Goal: Task Accomplishment & Management: Use online tool/utility

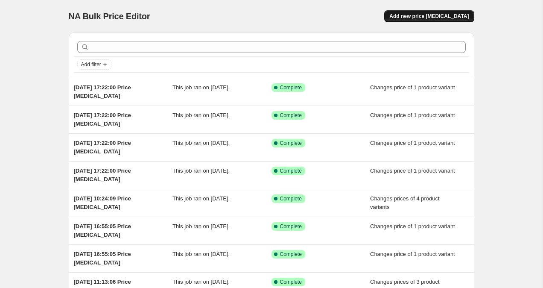
click at [429, 17] on span "Add new price change job" at bounding box center [429, 16] width 79 height 7
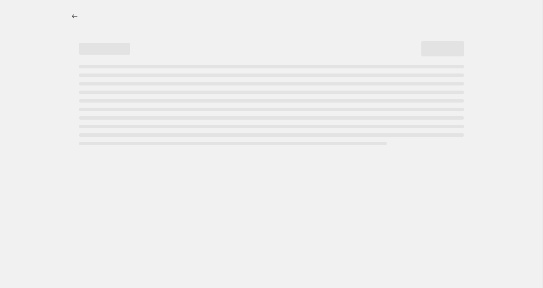
select select "percentage"
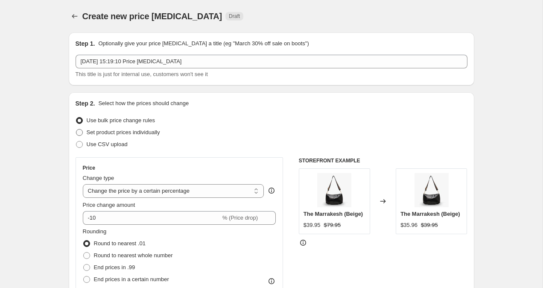
click at [76, 134] on span at bounding box center [79, 132] width 7 height 7
click at [76, 129] on input "Set product prices individually" at bounding box center [76, 129] width 0 height 0
radio input "true"
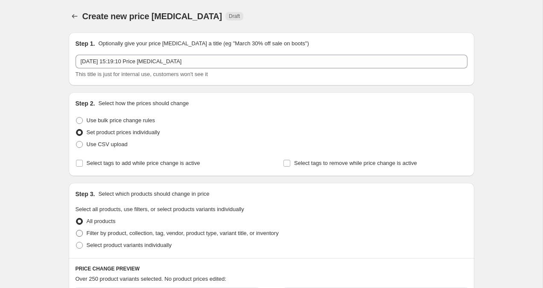
click at [82, 235] on span at bounding box center [79, 233] width 7 height 7
click at [76, 230] on input "Filter by product, collection, tag, vendor, product type, variant title, or inv…" at bounding box center [76, 230] width 0 height 0
radio input "true"
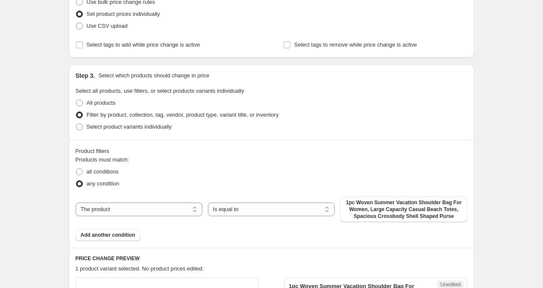
scroll to position [138, 0]
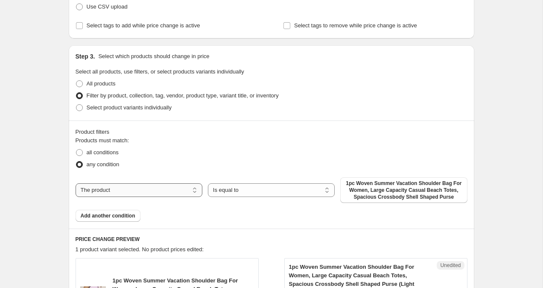
click at [142, 191] on select "The product The product's collection The product's tag The product's vendor The…" at bounding box center [139, 190] width 127 height 14
select select "collection"
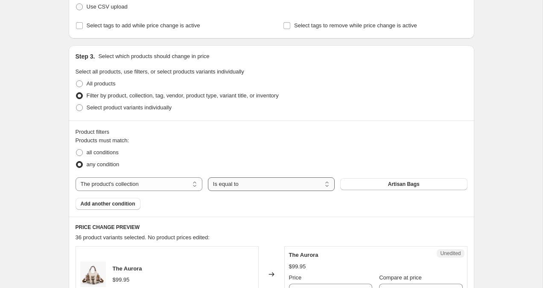
click at [248, 188] on select "Is equal to Is not equal to" at bounding box center [271, 184] width 127 height 14
click at [444, 183] on button "Artisan Bags" at bounding box center [403, 184] width 127 height 12
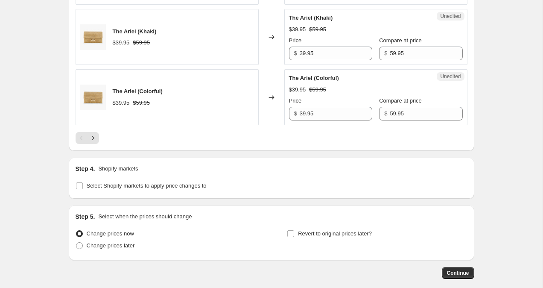
scroll to position [1475, 0]
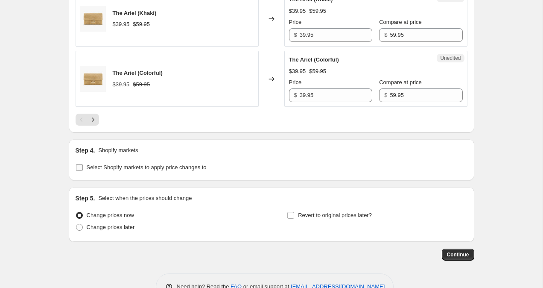
click at [76, 171] on span at bounding box center [80, 168] width 8 height 8
click at [76, 171] on input "Select Shopify markets to apply price changes to" at bounding box center [79, 167] width 7 height 7
checkbox input "true"
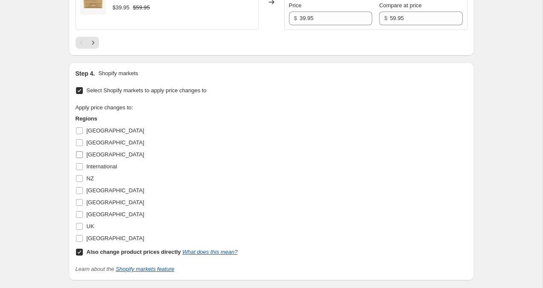
scroll to position [1553, 0]
click at [76, 226] on input "UK" at bounding box center [79, 226] width 7 height 7
checkbox input "true"
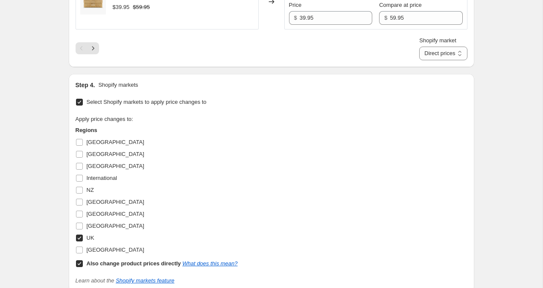
click at [81, 268] on label "Also change product prices directly What does this mean?" at bounding box center [157, 264] width 162 height 12
click at [81, 267] on input "Also change product prices directly What does this mean?" at bounding box center [79, 263] width 7 height 7
checkbox input "false"
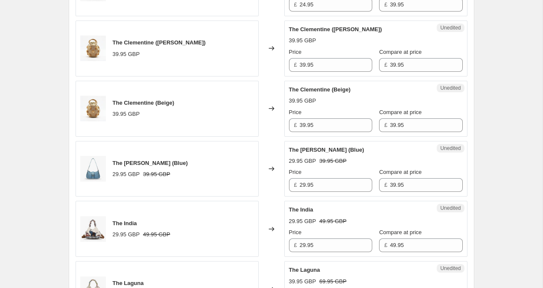
scroll to position [1024, 0]
click at [306, 188] on input "29.95" at bounding box center [336, 186] width 73 height 14
type input "24.95"
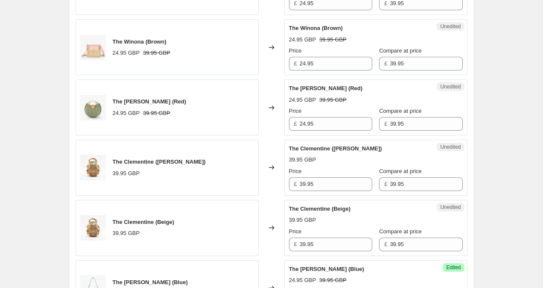
scroll to position [912, 0]
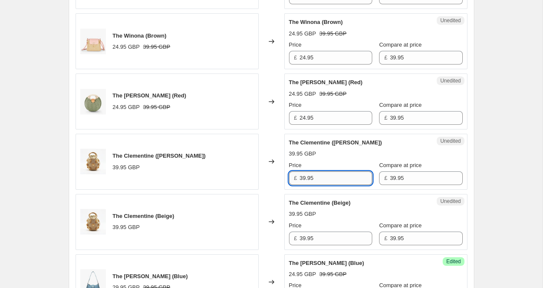
click at [304, 176] on input "39.95" at bounding box center [336, 178] width 73 height 14
drag, startPoint x: 306, startPoint y: 176, endPoint x: 301, endPoint y: 176, distance: 5.6
click at [301, 176] on input "39.95" at bounding box center [336, 178] width 73 height 14
type input "24.95"
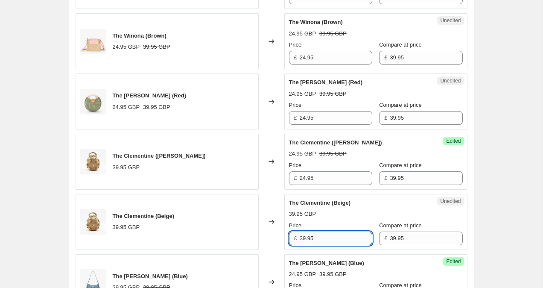
drag, startPoint x: 307, startPoint y: 238, endPoint x: 302, endPoint y: 238, distance: 5.1
click at [302, 238] on input "39.95" at bounding box center [336, 239] width 73 height 14
type input "24.95"
click at [522, 170] on div "Create new price change job. This page is ready Create new price change job Dra…" at bounding box center [271, 70] width 543 height 1965
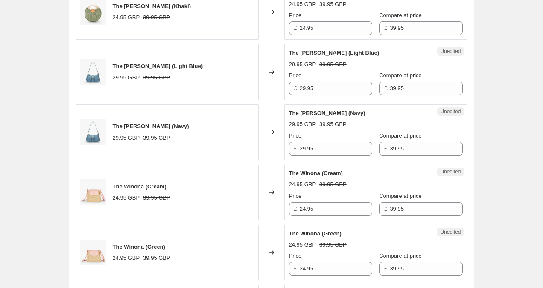
scroll to position [638, 0]
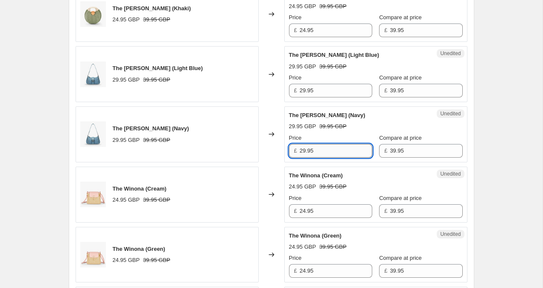
click at [305, 151] on input "29.95" at bounding box center [336, 151] width 73 height 14
type input "24.95"
click at [307, 90] on input "29.95" at bounding box center [336, 91] width 73 height 14
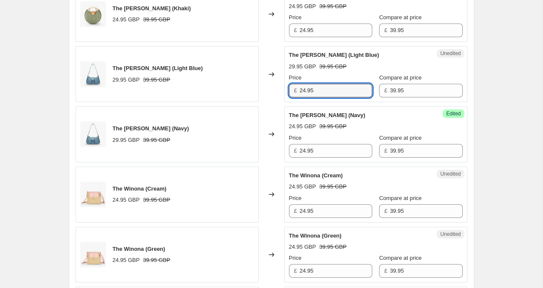
type input "24.95"
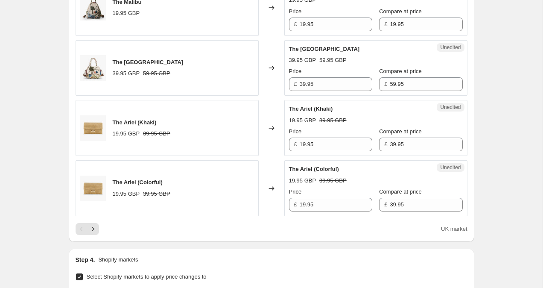
scroll to position [1385, 0]
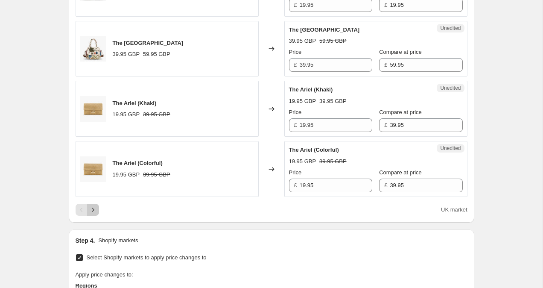
click at [92, 211] on icon "Next" at bounding box center [93, 209] width 9 height 9
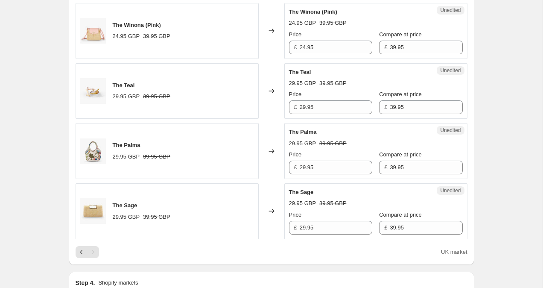
scroll to position [557, 0]
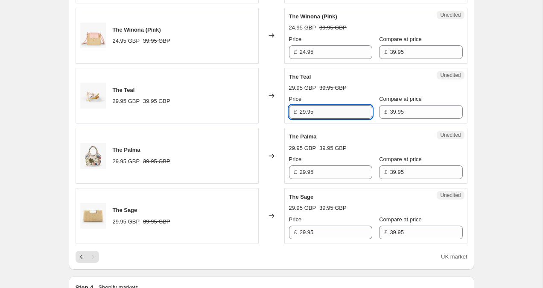
click at [305, 111] on input "29.95" at bounding box center [336, 112] width 73 height 14
type input "24.95"
click at [497, 79] on div "Create new price change job. This page is ready Create new price change job Dra…" at bounding box center [271, 34] width 543 height 1183
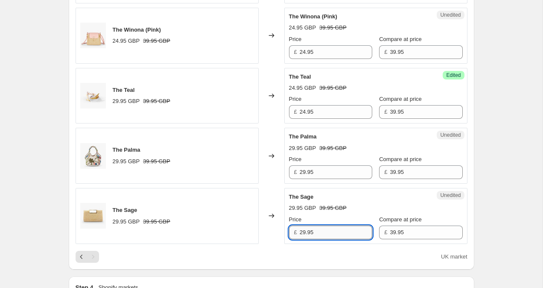
click at [303, 228] on input "29.95" at bounding box center [336, 233] width 73 height 14
type input "19.95"
click at [306, 169] on input "29.95" at bounding box center [336, 172] width 73 height 14
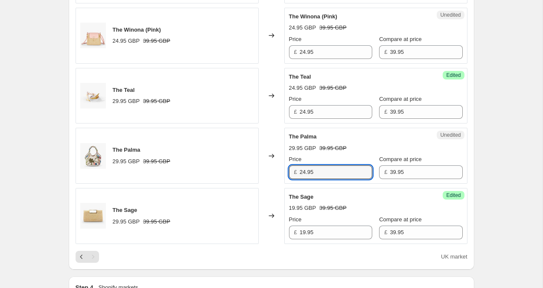
type input "24.95"
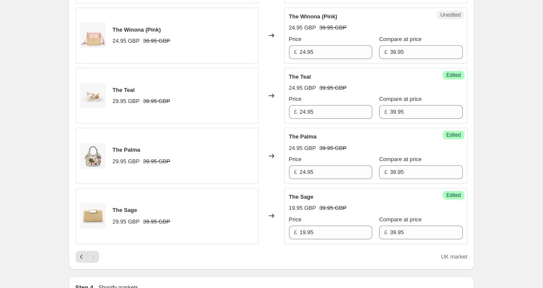
click at [515, 111] on div "Create new price change job. This page is ready Create new price change job Dra…" at bounding box center [271, 34] width 543 height 1183
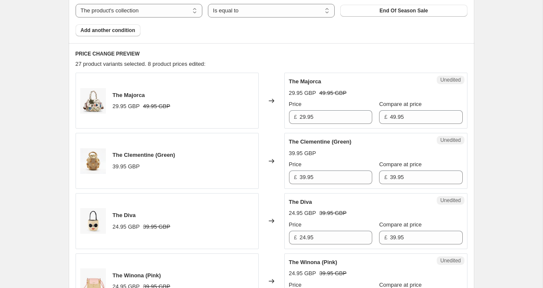
scroll to position [308, 0]
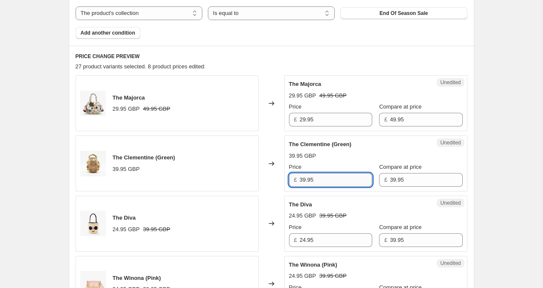
click at [306, 180] on input "39.95" at bounding box center [336, 180] width 73 height 14
type input "24.95"
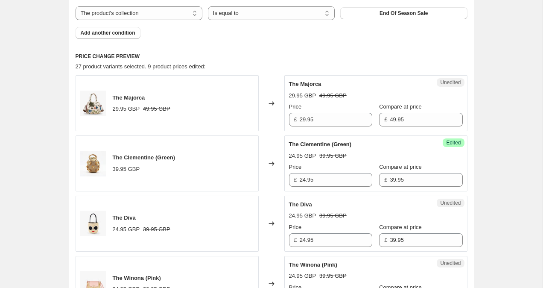
click at [513, 99] on div "Create new price change job. This page is ready Create new price change job Dra…" at bounding box center [271, 283] width 543 height 1183
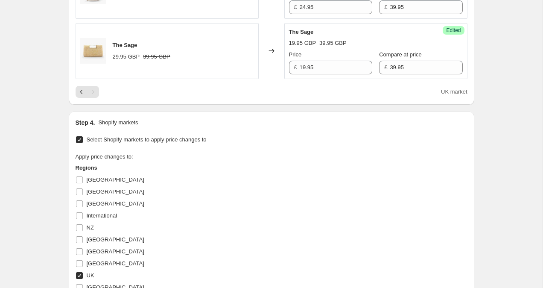
scroll to position [895, 0]
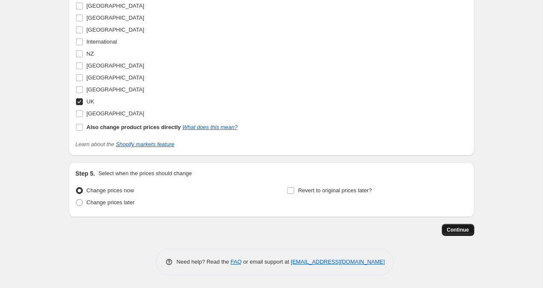
click at [466, 226] on span "Continue" at bounding box center [458, 229] width 22 height 7
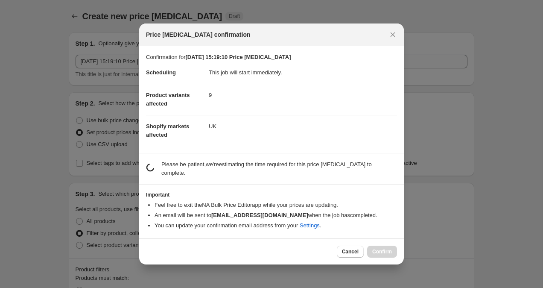
scroll to position [0, 0]
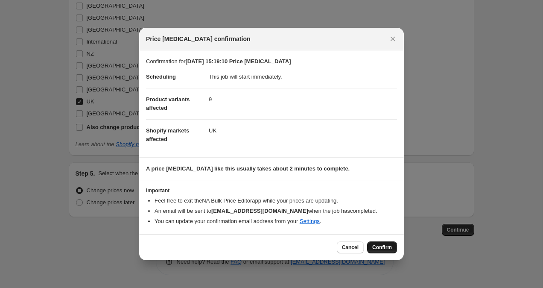
click at [387, 244] on button "Confirm" at bounding box center [382, 247] width 30 height 12
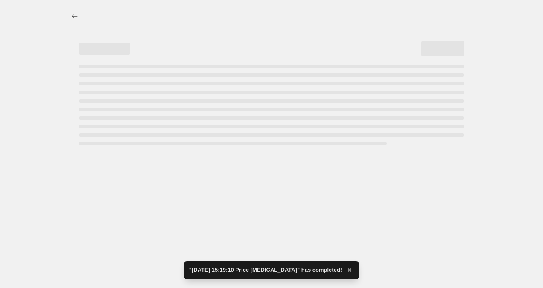
select select "collection"
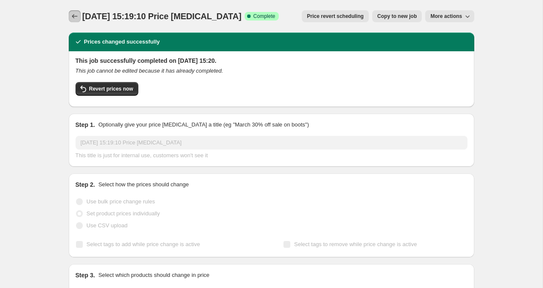
click at [72, 17] on icon "Price change jobs" at bounding box center [74, 16] width 9 height 9
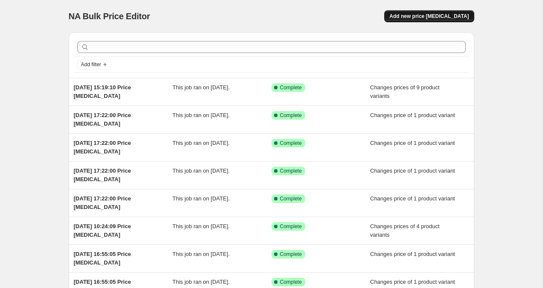
click at [452, 14] on span "Add new price change job" at bounding box center [429, 16] width 79 height 7
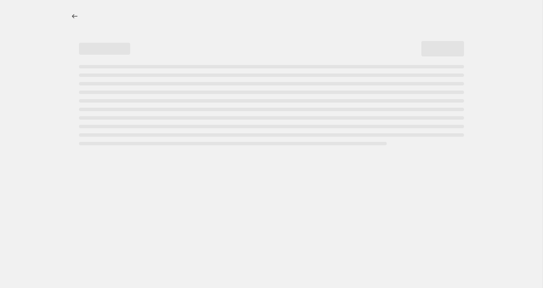
select select "percentage"
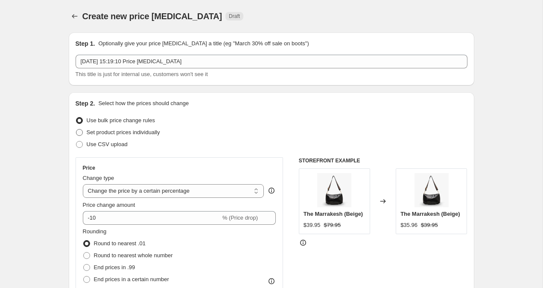
click at [79, 134] on span at bounding box center [79, 132] width 7 height 7
click at [76, 129] on input "Set product prices individually" at bounding box center [76, 129] width 0 height 0
radio input "true"
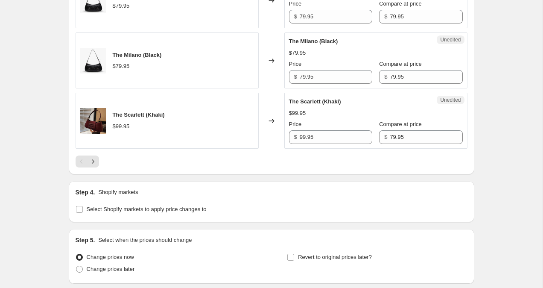
scroll to position [1404, 0]
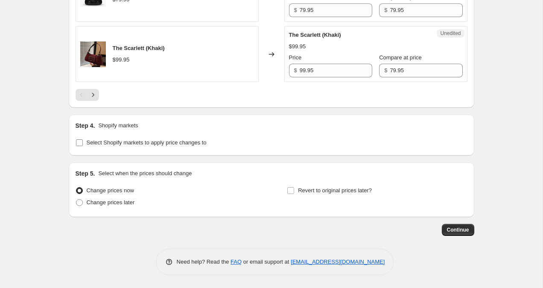
click at [82, 144] on input "Select Shopify markets to apply price changes to" at bounding box center [79, 142] width 7 height 7
checkbox input "true"
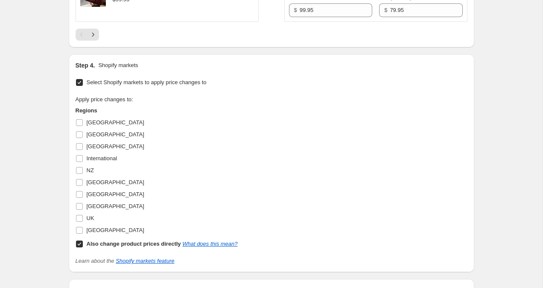
scroll to position [1466, 0]
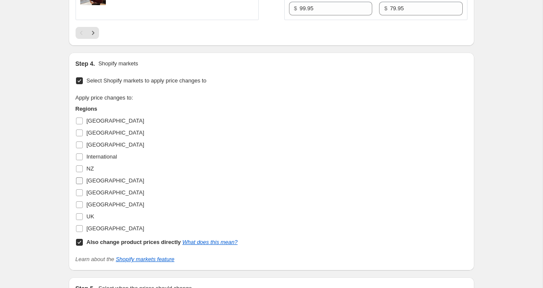
click at [79, 179] on input "Netherlands" at bounding box center [79, 180] width 7 height 7
checkbox input "true"
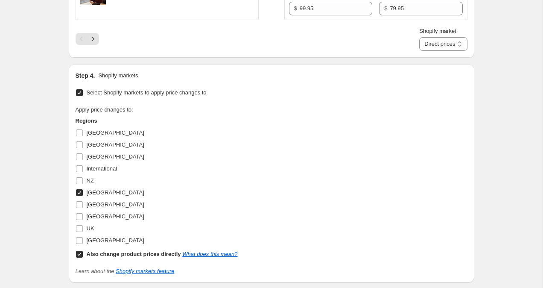
click at [78, 257] on input "Also change product prices directly What does this mean?" at bounding box center [79, 254] width 7 height 7
checkbox input "false"
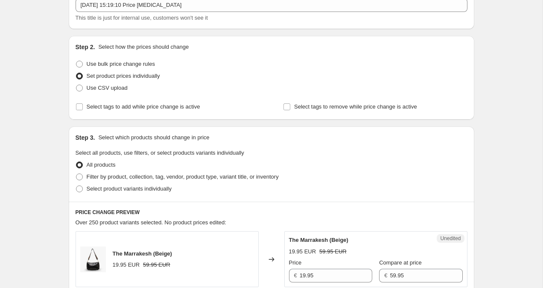
scroll to position [57, 0]
click at [79, 178] on span at bounding box center [79, 176] width 7 height 7
click at [76, 173] on input "Filter by product, collection, tag, vendor, product type, variant title, or inv…" at bounding box center [76, 173] width 0 height 0
radio input "true"
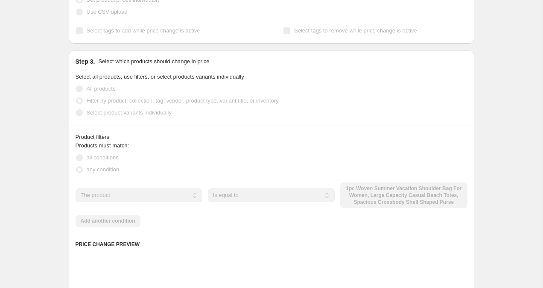
scroll to position [156, 0]
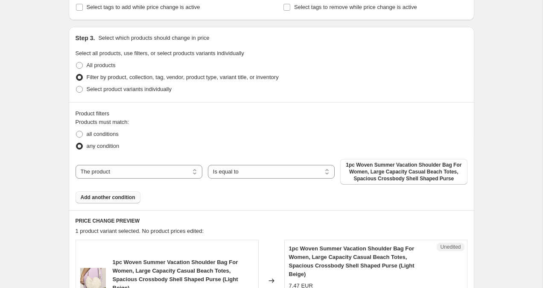
click at [92, 195] on span "Add another condition" at bounding box center [108, 197] width 55 height 7
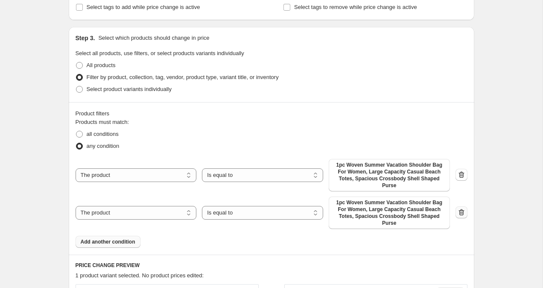
click at [460, 211] on icon "button" at bounding box center [461, 212] width 9 height 9
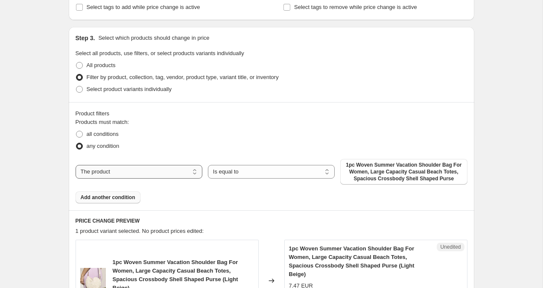
click at [136, 169] on select "The product The product's collection The product's tag The product's vendor The…" at bounding box center [139, 172] width 127 height 14
select select "collection"
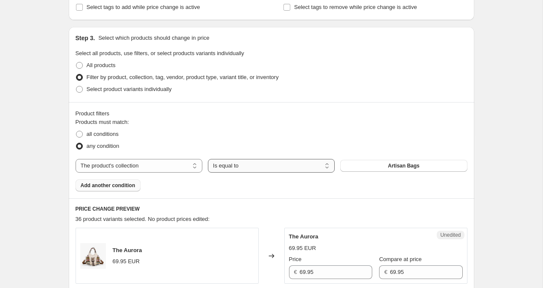
click at [257, 164] on select "Is equal to Is not equal to" at bounding box center [271, 166] width 127 height 14
click at [419, 167] on span "Artisan Bags" at bounding box center [404, 165] width 32 height 7
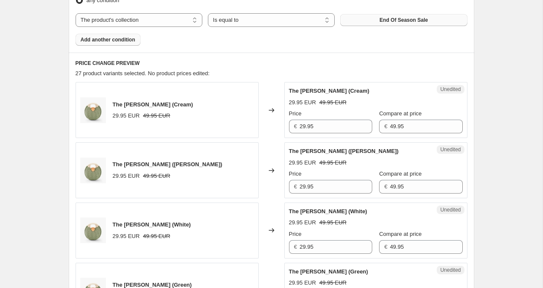
scroll to position [311, 0]
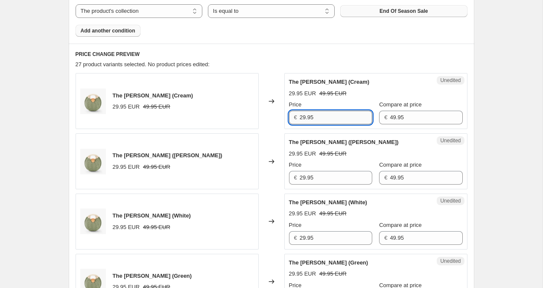
click at [305, 118] on input "29.95" at bounding box center [336, 118] width 73 height 14
type input "24.95"
click at [305, 179] on input "29.95" at bounding box center [336, 178] width 73 height 14
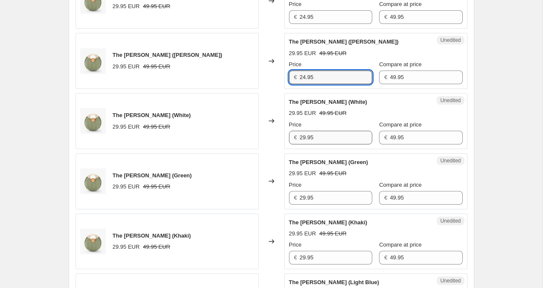
scroll to position [411, 0]
type input "24.95"
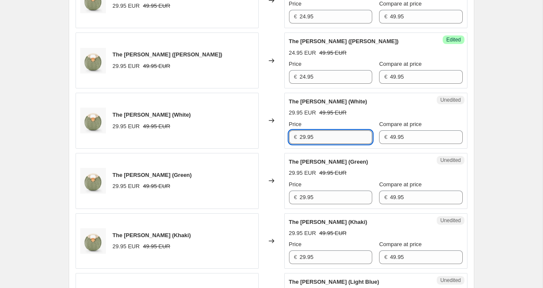
click at [307, 136] on input "29.95" at bounding box center [336, 137] width 73 height 14
type input "24.95"
click at [307, 198] on input "29.95" at bounding box center [336, 198] width 73 height 14
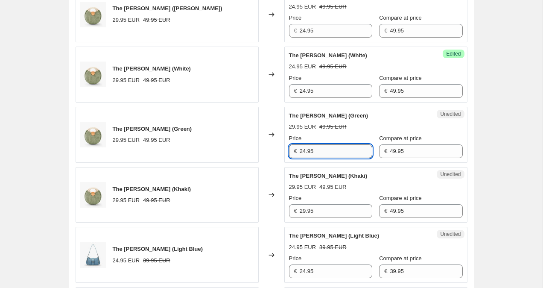
scroll to position [461, 0]
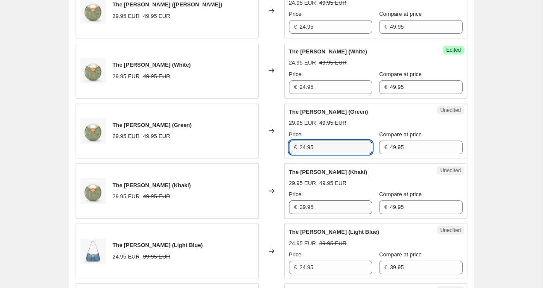
type input "24.95"
click at [307, 205] on input "29.95" at bounding box center [336, 207] width 73 height 14
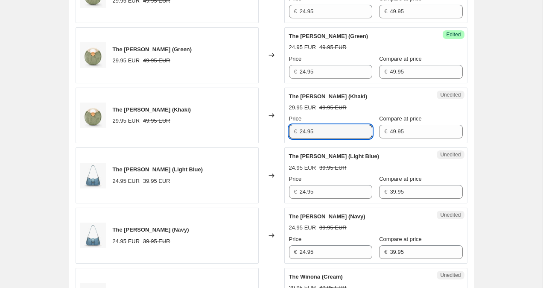
type input "24.95"
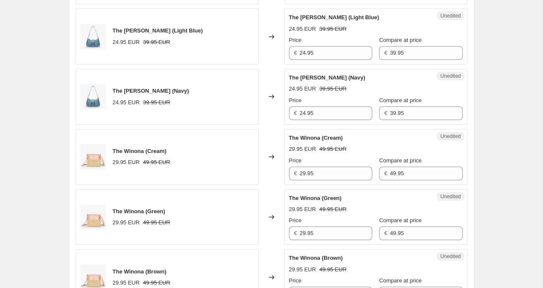
scroll to position [684, 0]
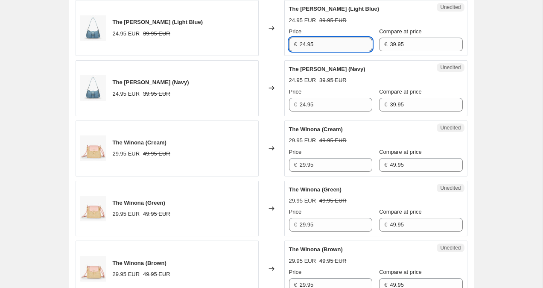
click at [305, 45] on input "24.95" at bounding box center [336, 45] width 73 height 14
type input "19.95"
click at [306, 103] on input "24.95" at bounding box center [336, 105] width 73 height 14
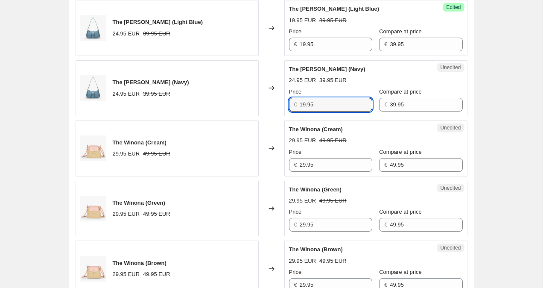
type input "19.95"
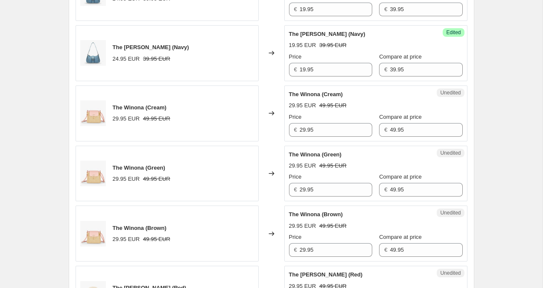
scroll to position [720, 0]
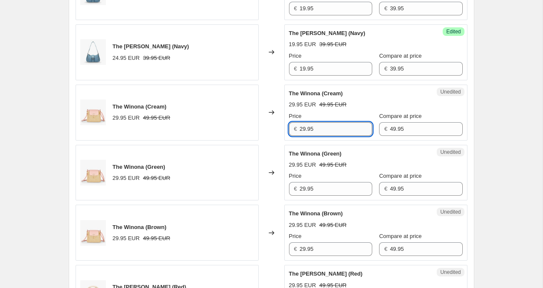
click at [306, 131] on input "29.95" at bounding box center [336, 129] width 73 height 14
type input "24.95"
click at [491, 123] on div "Create new price change job. This page is ready Create new price change job Dra…" at bounding box center [271, 262] width 543 height 1965
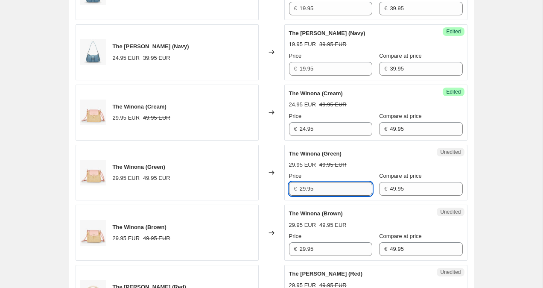
click at [305, 189] on input "29.95" at bounding box center [336, 189] width 73 height 14
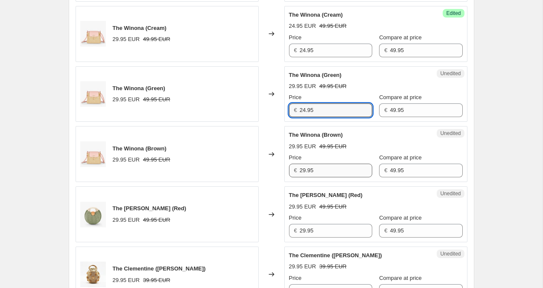
scroll to position [799, 0]
type input "24.95"
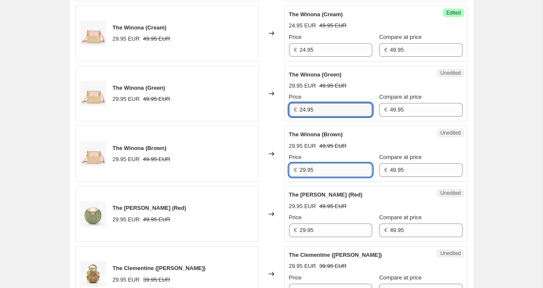
click at [306, 173] on input "29.95" at bounding box center [336, 170] width 73 height 14
type input "24.95"
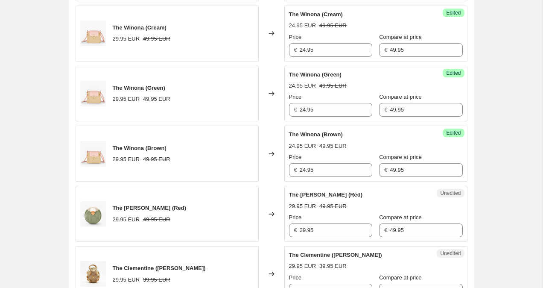
click at [514, 134] on div "Create new price change job. This page is ready Create new price change job Dra…" at bounding box center [271, 183] width 543 height 1965
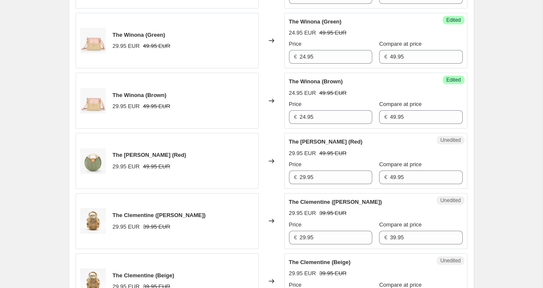
scroll to position [906, 0]
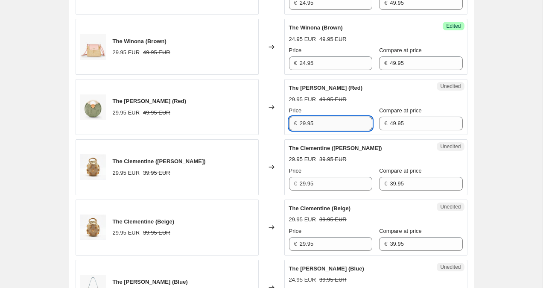
click at [305, 124] on input "29.95" at bounding box center [336, 124] width 73 height 14
type input "24.95"
click at [522, 91] on div "Create new price change job. This page is ready Create new price change job Dra…" at bounding box center [271, 76] width 543 height 1965
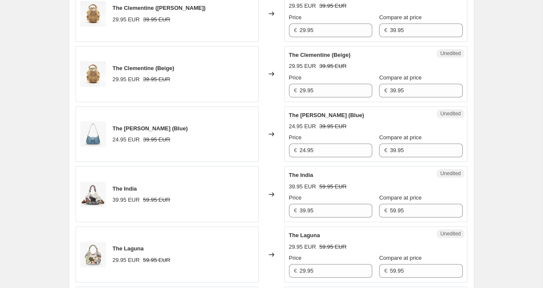
scroll to position [1066, 0]
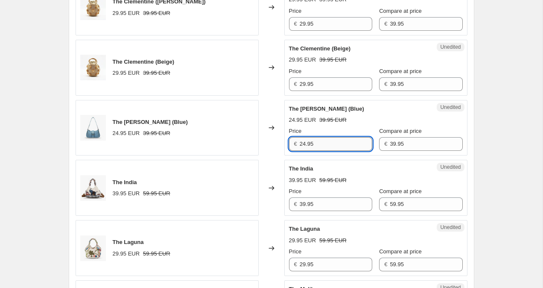
click at [306, 145] on input "24.95" at bounding box center [336, 144] width 73 height 14
type input "19.95"
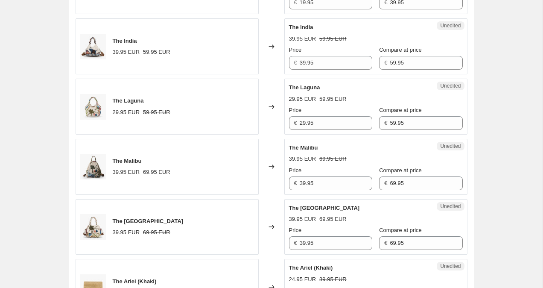
scroll to position [1202, 0]
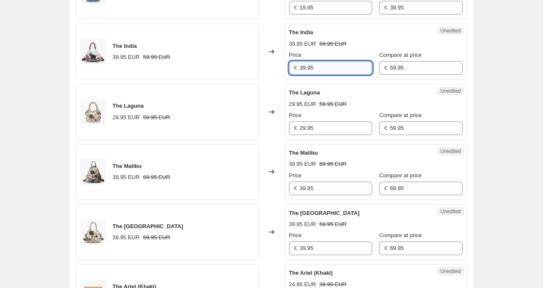
click at [304, 71] on input "39.95" at bounding box center [336, 68] width 73 height 14
type input "29.95"
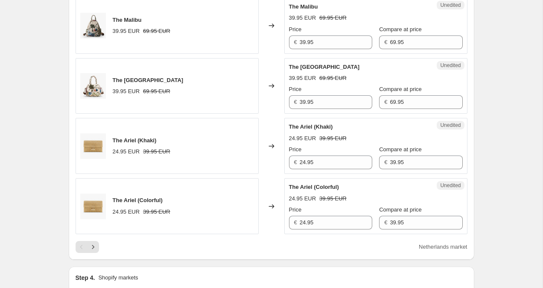
scroll to position [1346, 0]
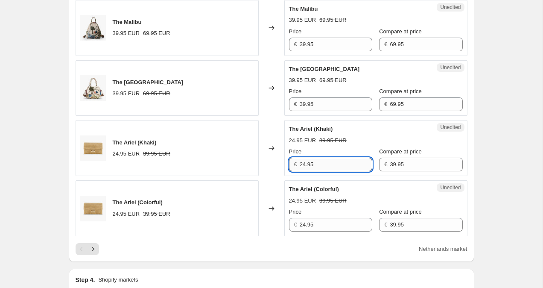
click at [305, 165] on input "24.95" at bounding box center [336, 165] width 73 height 14
type input "19.95"
click at [306, 226] on input "24.95" at bounding box center [336, 225] width 73 height 14
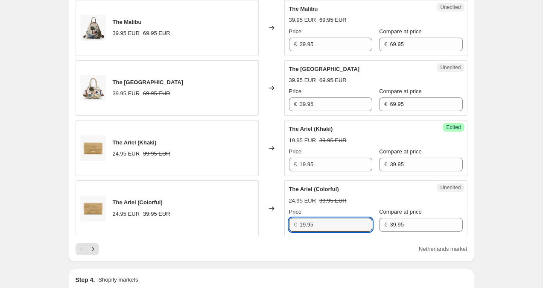
type input "19.95"
click at [94, 249] on icon "Next" at bounding box center [93, 249] width 9 height 9
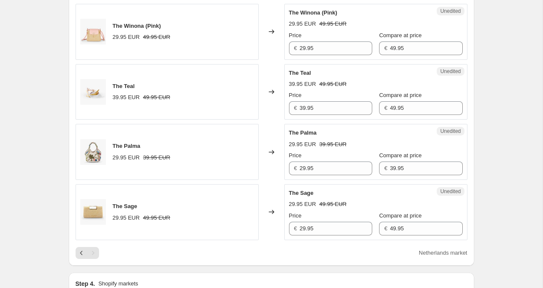
scroll to position [542, 0]
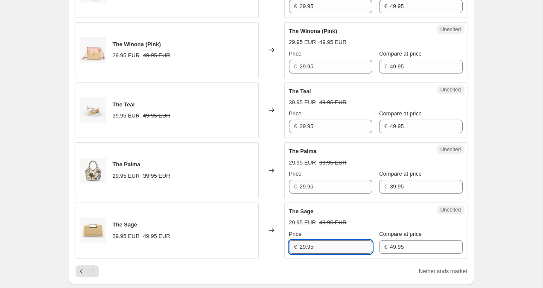
click at [306, 245] on input "29.95" at bounding box center [336, 247] width 73 height 14
click at [305, 187] on input "29.95" at bounding box center [336, 187] width 73 height 14
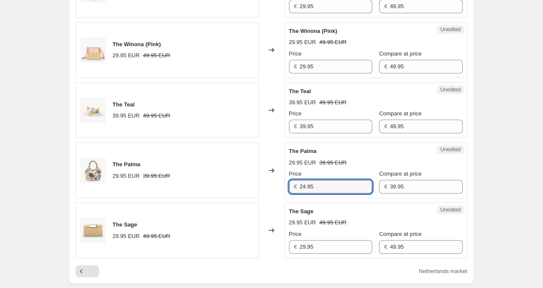
type input "24.95"
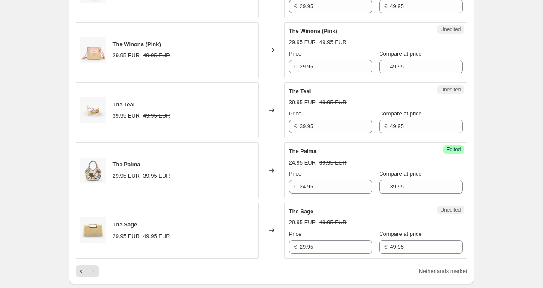
click at [514, 135] on div "Create new price change job. This page is ready Create new price change job Dra…" at bounding box center [271, 49] width 543 height 1183
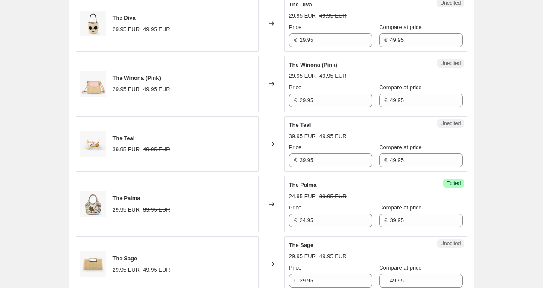
scroll to position [507, 0]
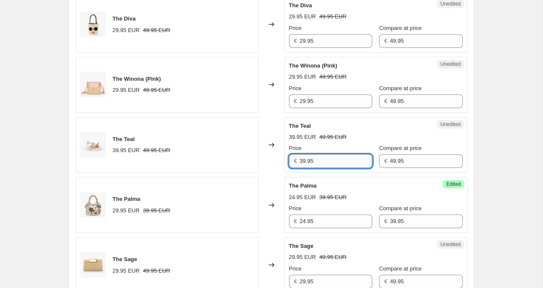
click at [304, 162] on input "39.95" at bounding box center [336, 161] width 73 height 14
type input "29.95"
click at [496, 127] on div "Create new price change job. This page is ready Create new price change job Dra…" at bounding box center [271, 84] width 543 height 1183
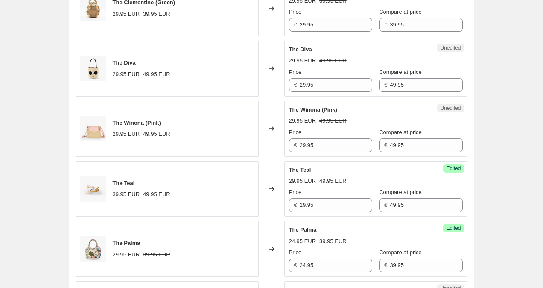
scroll to position [463, 0]
click at [306, 143] on input "29.95" at bounding box center [336, 146] width 73 height 14
type input "24.95"
click at [513, 94] on div "Create new price change job. This page is ready Create new price change job Dra…" at bounding box center [271, 128] width 543 height 1183
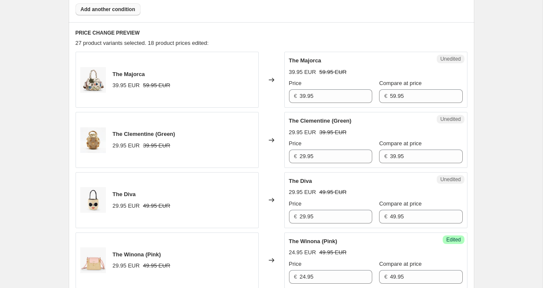
scroll to position [328, 0]
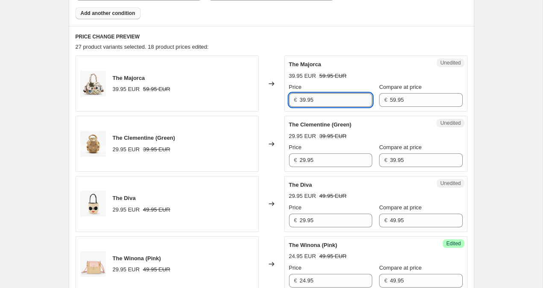
click at [306, 100] on input "39.95" at bounding box center [336, 100] width 73 height 14
type input "34.95"
click at [535, 79] on div "Create new price change job. This page is ready Create new price change job Dra…" at bounding box center [271, 263] width 543 height 1183
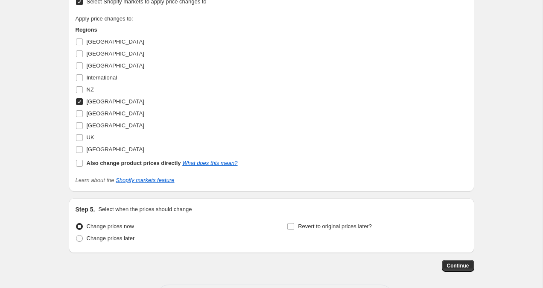
scroll to position [895, 0]
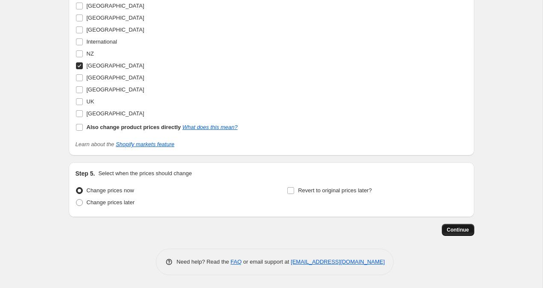
click at [470, 226] on button "Continue" at bounding box center [458, 230] width 32 height 12
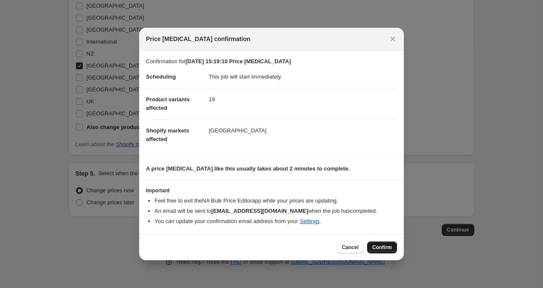
click at [385, 252] on button "Confirm" at bounding box center [382, 247] width 30 height 12
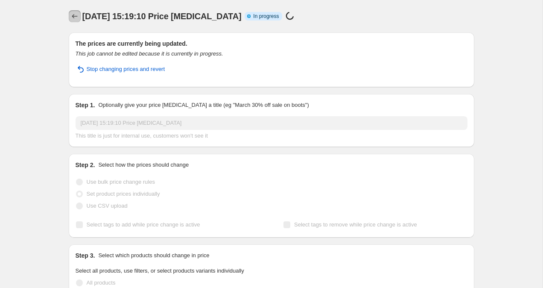
click at [72, 15] on icon "Price change jobs" at bounding box center [74, 16] width 9 height 9
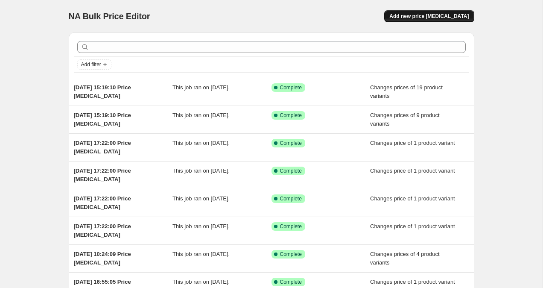
click at [437, 14] on span "Add new price change job" at bounding box center [429, 16] width 79 height 7
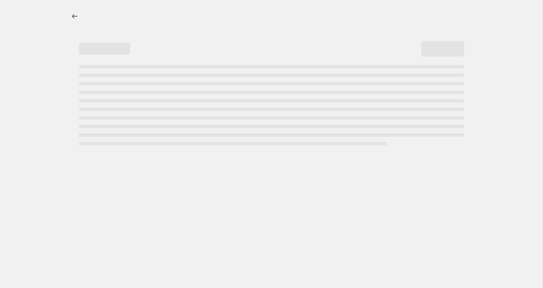
select select "percentage"
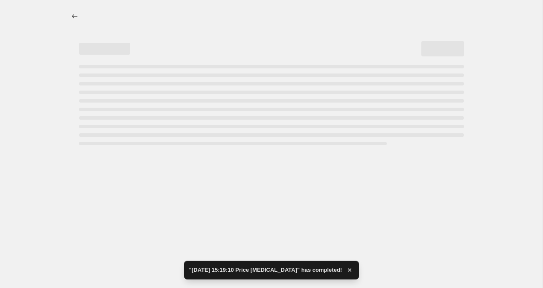
select select "percentage"
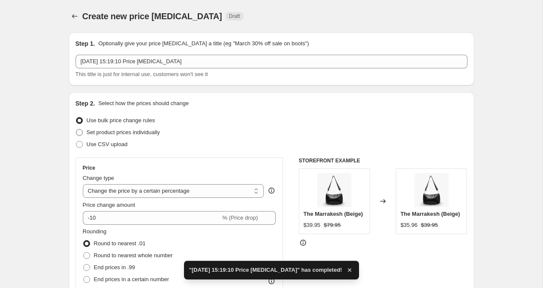
click at [78, 131] on span at bounding box center [79, 132] width 7 height 7
click at [76, 129] on input "Set product prices individually" at bounding box center [76, 129] width 0 height 0
radio input "true"
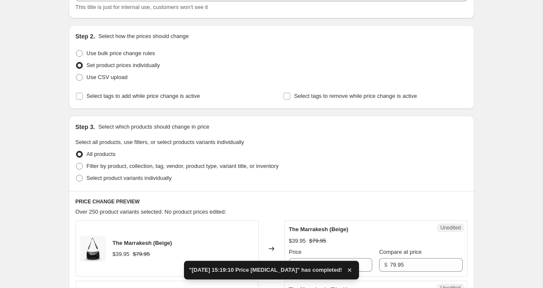
scroll to position [99, 0]
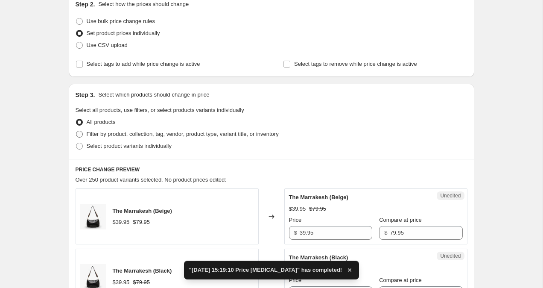
click at [82, 135] on span at bounding box center [79, 134] width 7 height 7
click at [76, 131] on input "Filter by product, collection, tag, vendor, product type, variant title, or inv…" at bounding box center [76, 131] width 0 height 0
radio input "true"
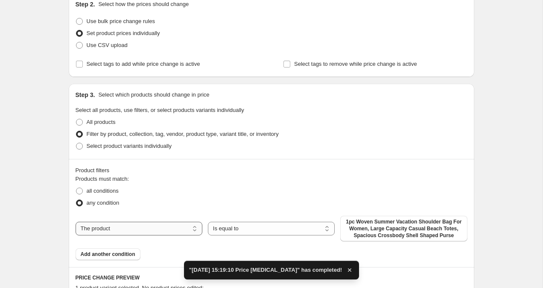
click at [144, 228] on select "The product The product's collection The product's tag The product's vendor The…" at bounding box center [139, 229] width 127 height 14
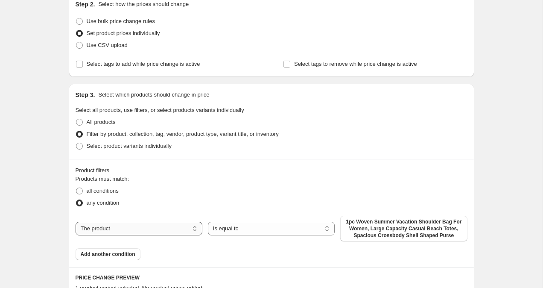
select select "collection"
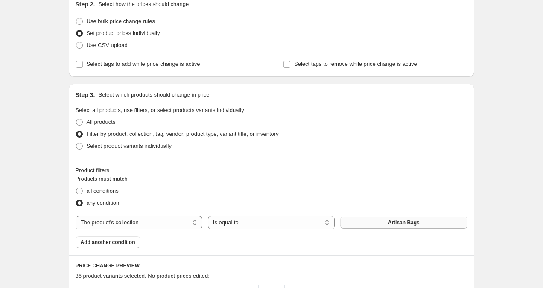
click at [399, 220] on span "Artisan Bags" at bounding box center [404, 222] width 32 height 7
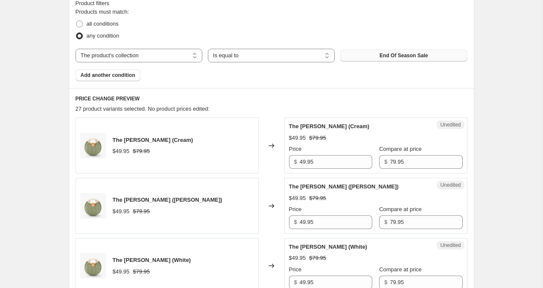
scroll to position [346, 0]
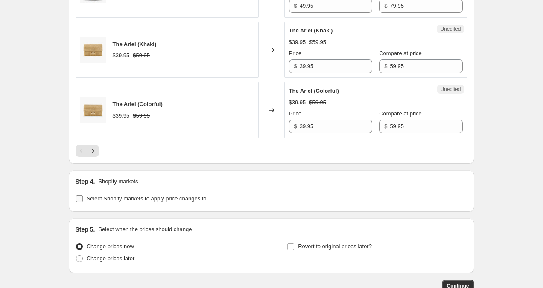
click at [80, 197] on input "Select Shopify markets to apply price changes to" at bounding box center [79, 198] width 7 height 7
checkbox input "true"
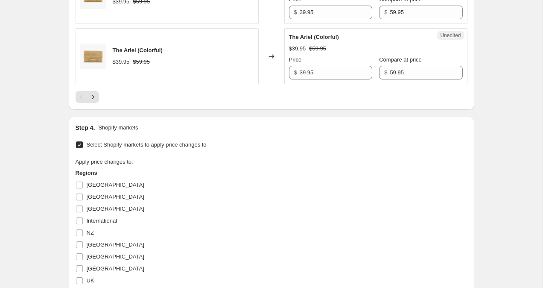
scroll to position [1531, 0]
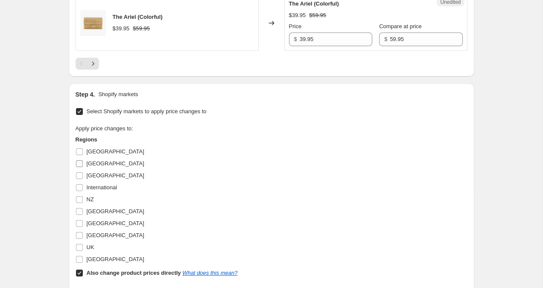
click at [81, 164] on input "Canada" at bounding box center [79, 163] width 7 height 7
checkbox input "true"
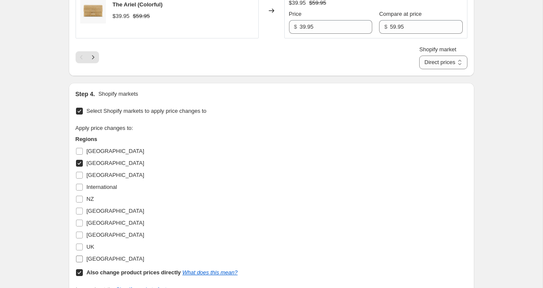
scroll to position [1551, 0]
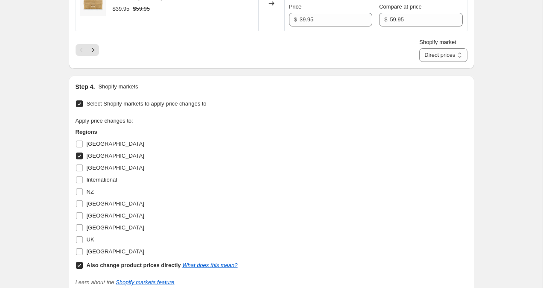
click at [80, 267] on input "Also change product prices directly What does this mean?" at bounding box center [79, 265] width 7 height 7
checkbox input "false"
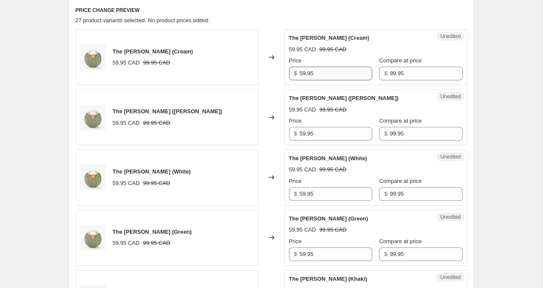
scroll to position [355, 0]
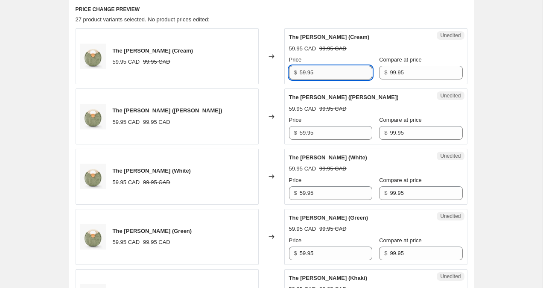
click at [305, 71] on input "59.95" at bounding box center [336, 73] width 73 height 14
type input "49.95"
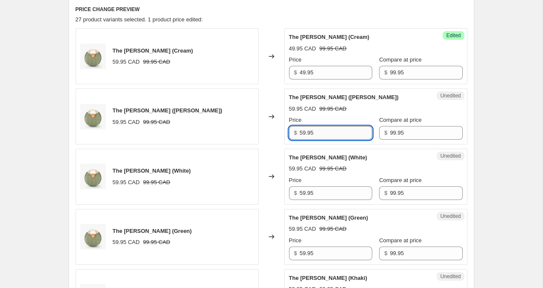
click at [304, 134] on input "59.95" at bounding box center [336, 133] width 73 height 14
type input "49.95"
click at [304, 194] on input "59.95" at bounding box center [336, 193] width 73 height 14
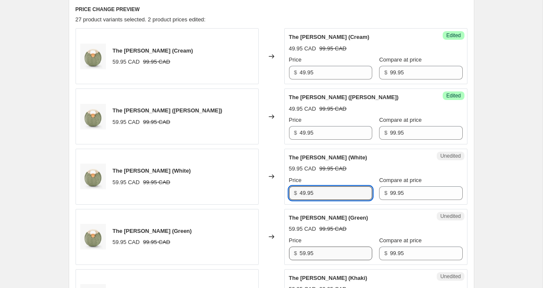
type input "49.95"
click at [303, 255] on input "59.95" at bounding box center [336, 253] width 73 height 14
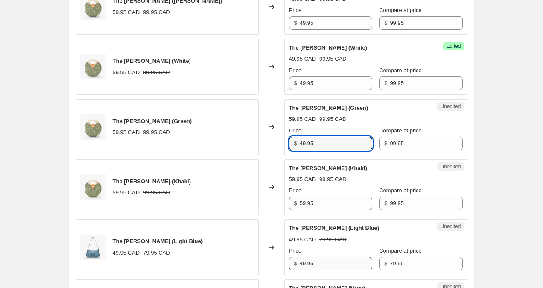
scroll to position [472, 0]
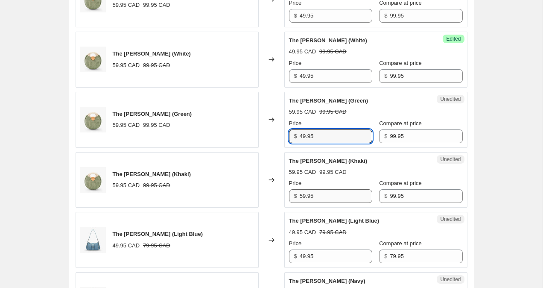
type input "49.95"
click at [303, 196] on input "59.95" at bounding box center [336, 196] width 73 height 14
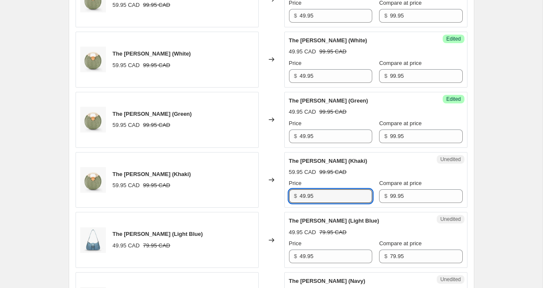
type input "49.95"
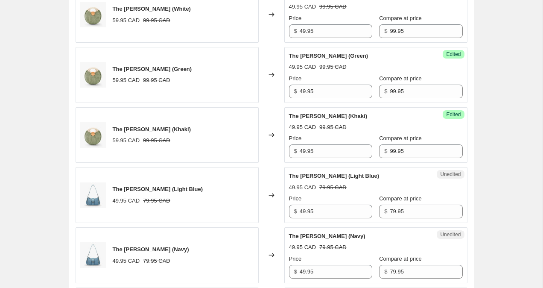
scroll to position [596, 0]
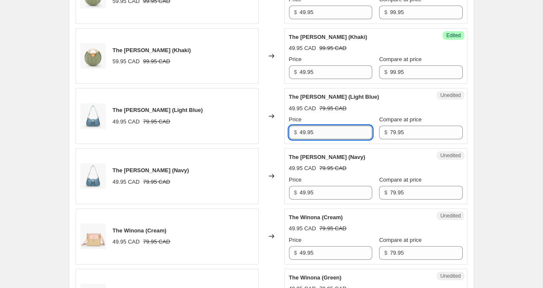
click at [303, 129] on input "49.95" at bounding box center [336, 133] width 73 height 14
type input "39.95"
click at [304, 193] on input "49.95" at bounding box center [336, 193] width 73 height 14
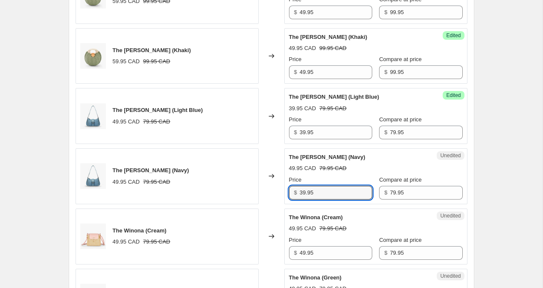
type input "39.95"
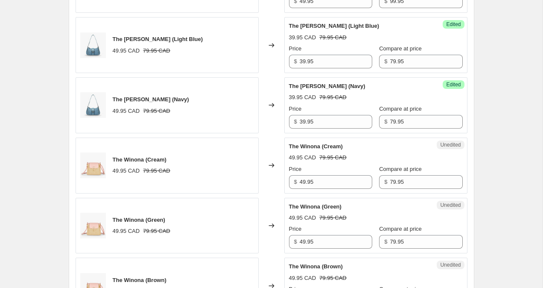
scroll to position [697, 0]
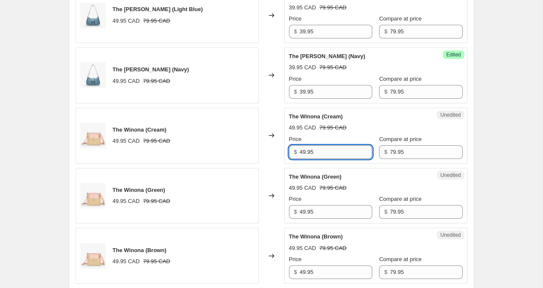
click at [304, 152] on input "49.95" at bounding box center [336, 152] width 73 height 14
type input "39.95"
click at [305, 214] on input "49.95" at bounding box center [336, 212] width 73 height 14
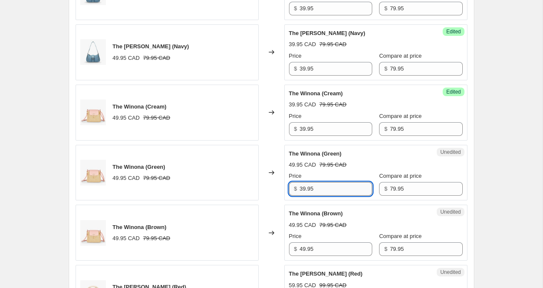
scroll to position [727, 0]
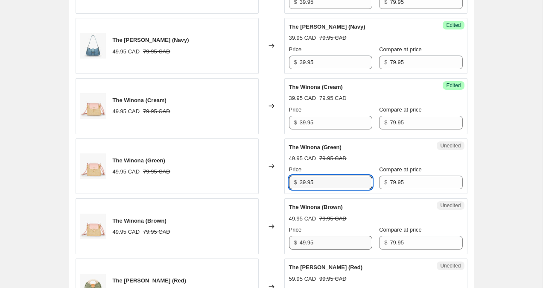
type input "39.95"
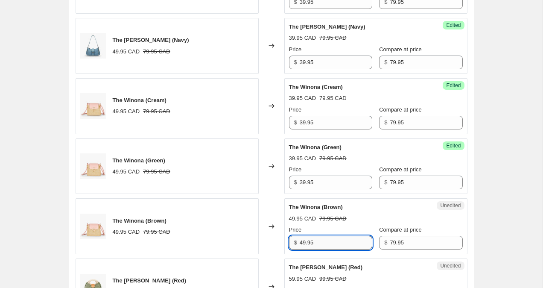
click at [304, 240] on input "49.95" at bounding box center [336, 243] width 73 height 14
type input "39.95"
click at [505, 219] on div "Create new price change job. This page is ready Create new price change job Dra…" at bounding box center [271, 255] width 543 height 1965
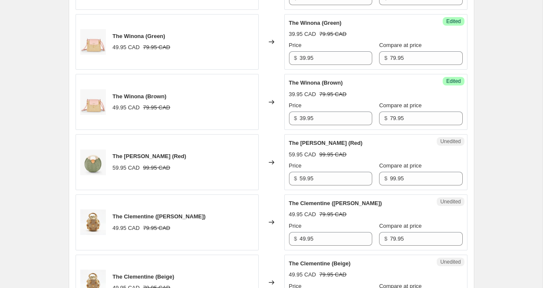
scroll to position [872, 0]
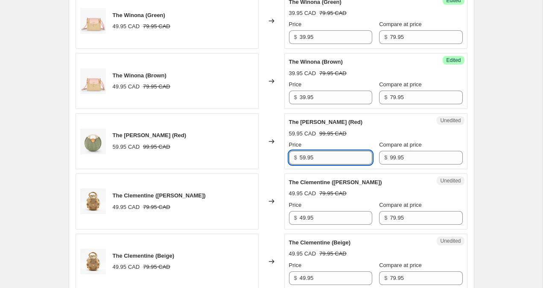
click at [304, 159] on input "59.95" at bounding box center [336, 158] width 73 height 14
type input "49.95"
click at [502, 129] on div "Create new price change job. This page is ready Create new price change job Dra…" at bounding box center [271, 110] width 543 height 1965
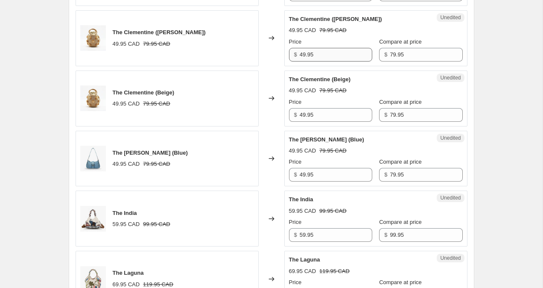
scroll to position [1066, 0]
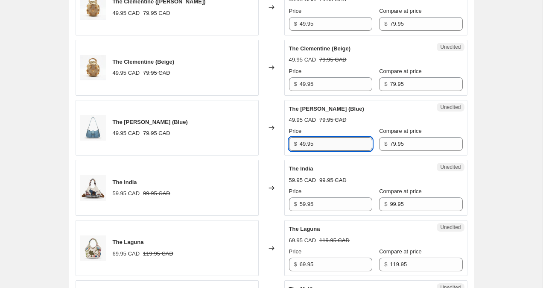
click at [303, 142] on input "49.95" at bounding box center [336, 144] width 73 height 14
type input "39.95"
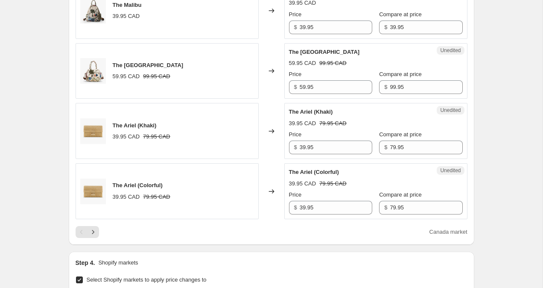
scroll to position [1414, 0]
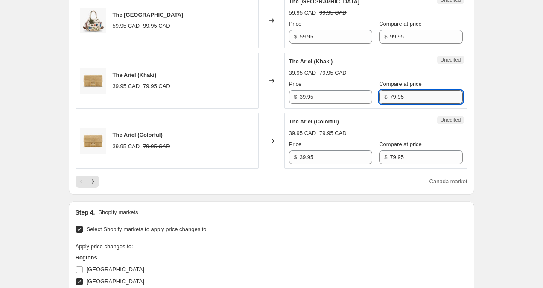
click at [390, 97] on input "79.95" at bounding box center [426, 97] width 73 height 14
type input "59.95"
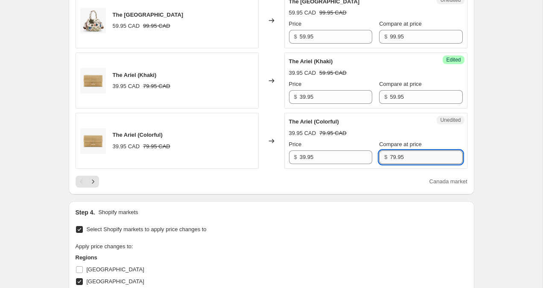
click at [390, 158] on input "79.95" at bounding box center [426, 157] width 73 height 14
type input "59.95"
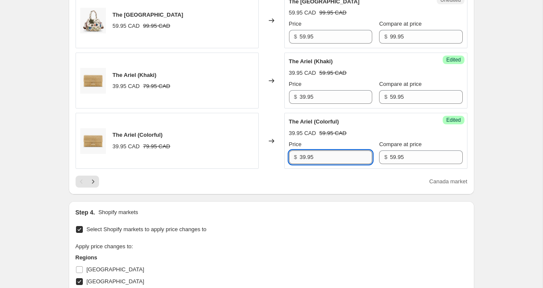
click at [305, 159] on input "39.95" at bounding box center [336, 157] width 73 height 14
type input "34.95"
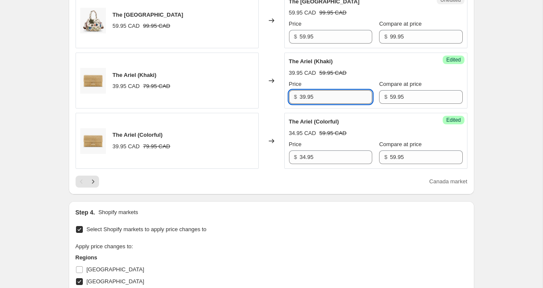
click at [307, 98] on input "39.95" at bounding box center [336, 97] width 73 height 14
type input "34.95"
click at [96, 178] on icon "Next" at bounding box center [93, 181] width 9 height 9
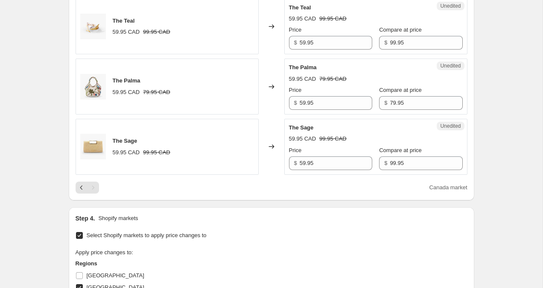
scroll to position [528, 0]
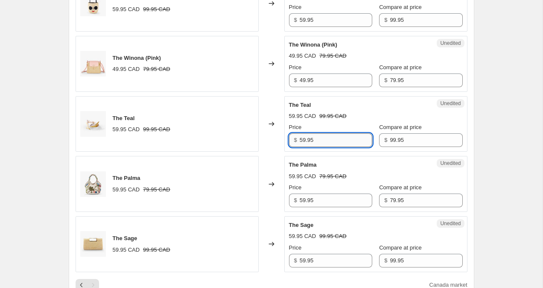
click at [303, 141] on input "59.95" at bounding box center [336, 140] width 73 height 14
type input "49.95"
click at [513, 141] on div "Create new price change job. This page is ready Create new price change job Dra…" at bounding box center [271, 63] width 543 height 1183
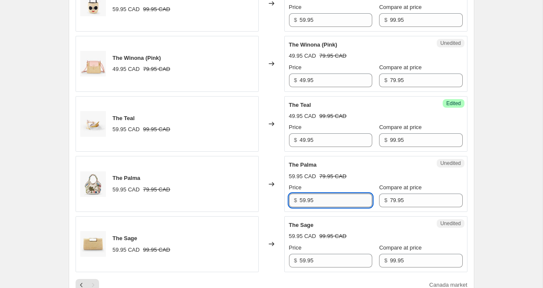
click at [303, 200] on input "59.95" at bounding box center [336, 201] width 73 height 14
type input "49.95"
click at [518, 161] on div "Create new price change job. This page is ready Create new price change job Dra…" at bounding box center [271, 63] width 543 height 1183
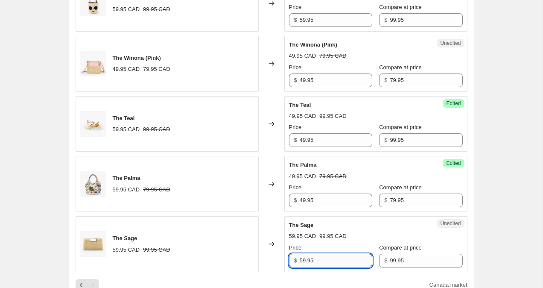
click at [303, 261] on input "59.95" at bounding box center [336, 261] width 73 height 14
click at [390, 263] on input "99.95" at bounding box center [426, 261] width 73 height 14
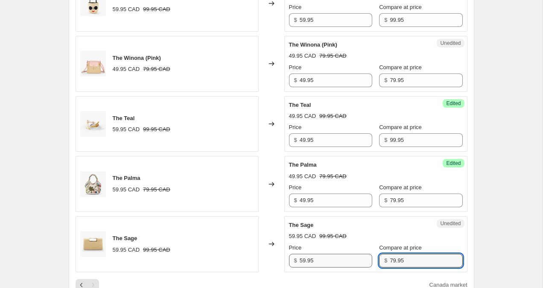
type input "79.95"
click at [304, 259] on input "59.95" at bounding box center [336, 261] width 73 height 14
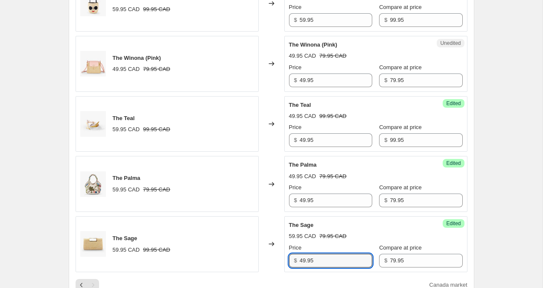
type input "49.95"
click at [513, 165] on div "Create new price change job. This page is ready Create new price change job Dra…" at bounding box center [271, 63] width 543 height 1183
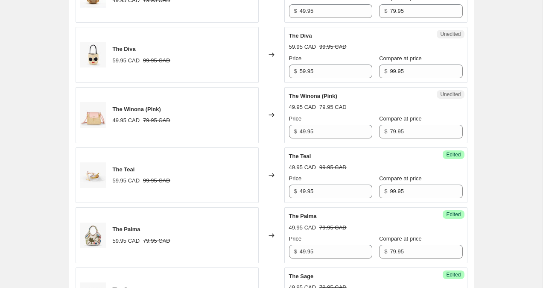
scroll to position [472, 0]
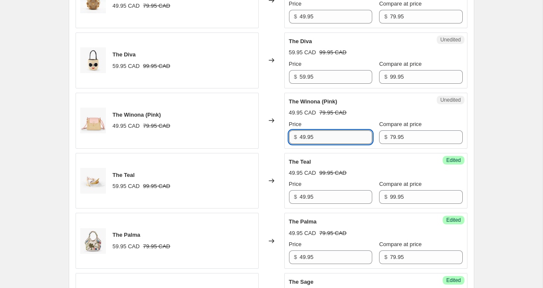
click at [303, 137] on input "49.95" at bounding box center [336, 137] width 73 height 14
type input "39.95"
click at [490, 97] on div "Create new price change job. This page is ready Create new price change job Dra…" at bounding box center [271, 119] width 543 height 1183
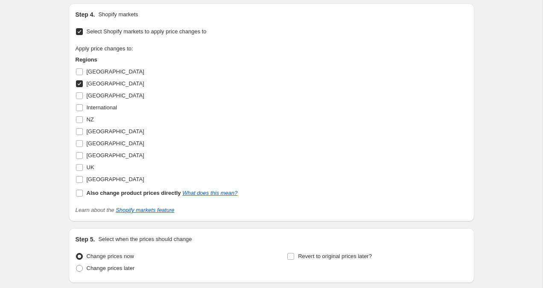
scroll to position [895, 0]
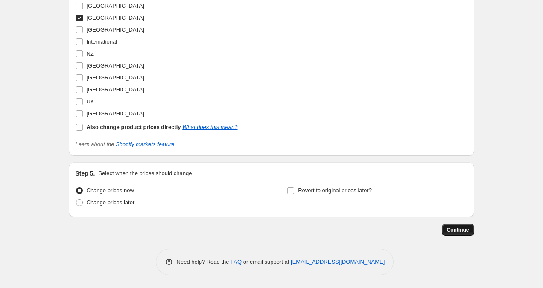
click at [470, 231] on button "Continue" at bounding box center [458, 230] width 32 height 12
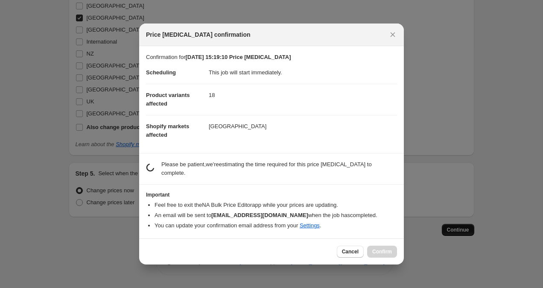
scroll to position [0, 0]
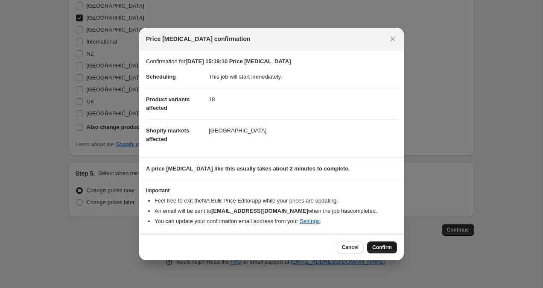
click at [388, 245] on span "Confirm" at bounding box center [382, 247] width 20 height 7
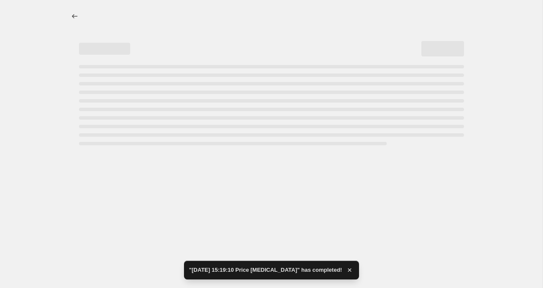
select select "collection"
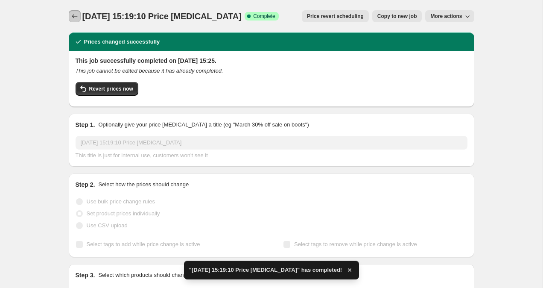
click at [76, 17] on icon "Price change jobs" at bounding box center [74, 16] width 9 height 9
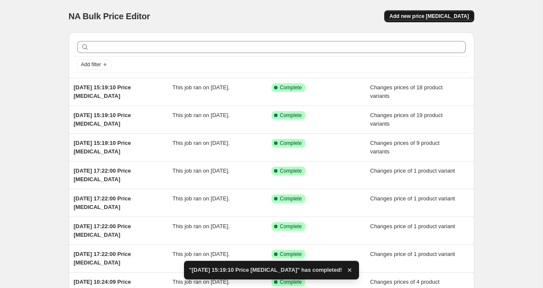
click at [427, 14] on span "Add new price change job" at bounding box center [429, 16] width 79 height 7
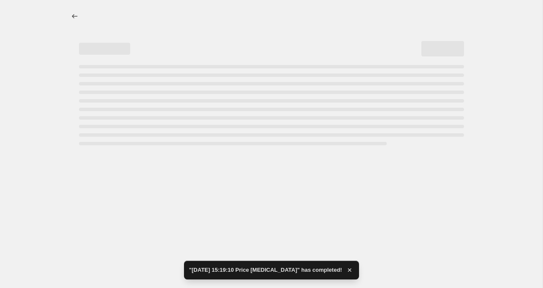
select select "percentage"
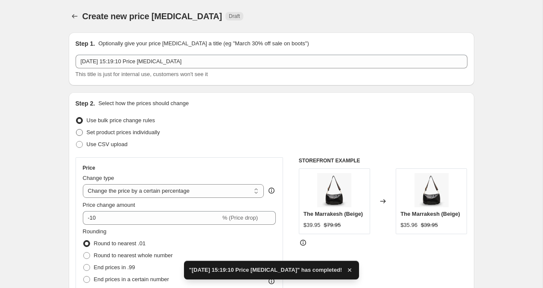
click at [82, 132] on span at bounding box center [79, 132] width 7 height 7
click at [76, 129] on input "Set product prices individually" at bounding box center [76, 129] width 0 height 0
radio input "true"
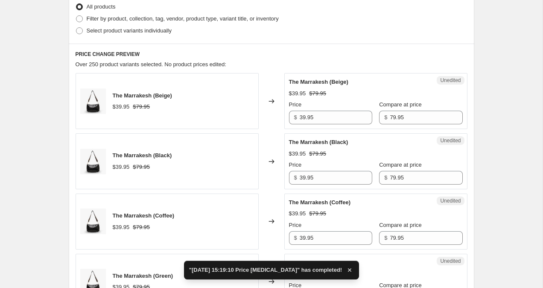
scroll to position [88, 0]
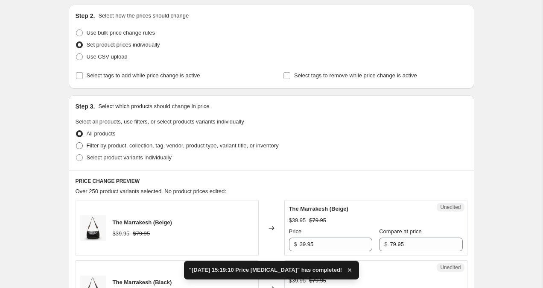
click at [76, 146] on span at bounding box center [79, 145] width 7 height 7
click at [76, 143] on input "Filter by product, collection, tag, vendor, product type, variant title, or inv…" at bounding box center [76, 142] width 0 height 0
radio input "true"
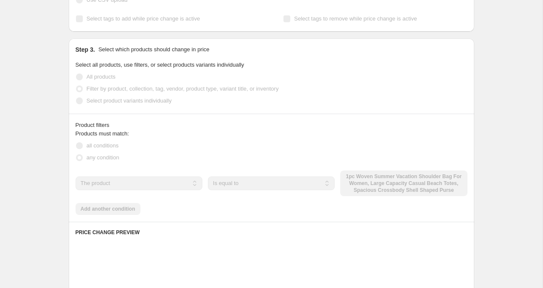
scroll to position [180, 0]
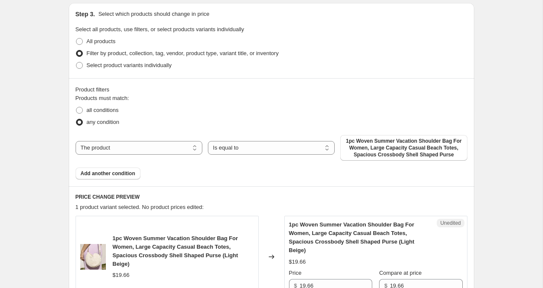
click at [179, 139] on div "The product The product's collection The product's tag The product's vendor The…" at bounding box center [272, 148] width 392 height 26
click at [177, 145] on select "The product The product's collection The product's tag The product's vendor The…" at bounding box center [139, 148] width 127 height 14
select select "collection"
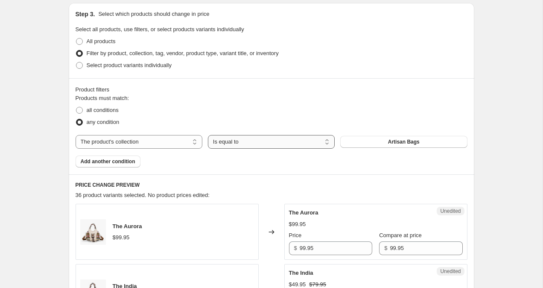
click at [244, 144] on select "Is equal to Is not equal to" at bounding box center [271, 142] width 127 height 14
click at [381, 138] on button "Artisan Bags" at bounding box center [403, 142] width 127 height 12
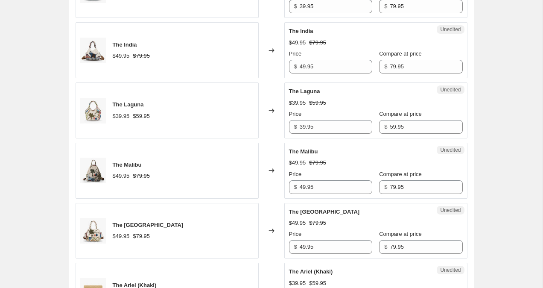
scroll to position [1500, 0]
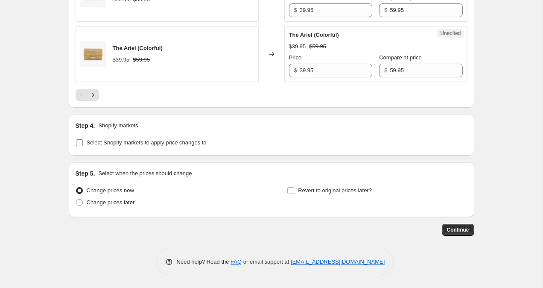
click at [80, 146] on span at bounding box center [80, 143] width 8 height 8
click at [80, 146] on input "Select Shopify markets to apply price changes to" at bounding box center [79, 142] width 7 height 7
checkbox input "true"
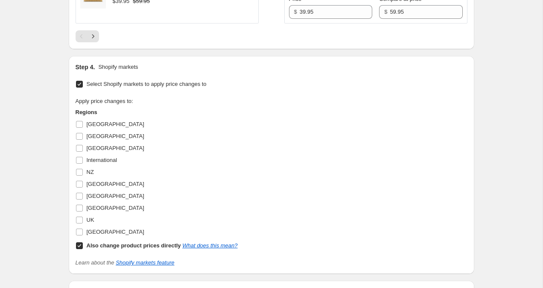
scroll to position [1610, 0]
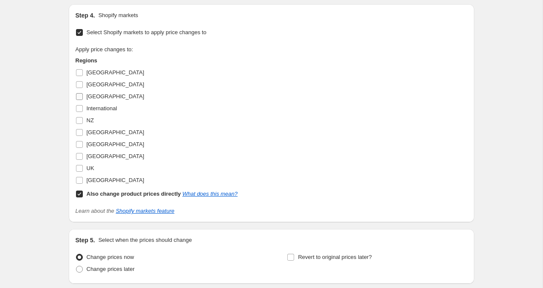
click at [80, 96] on input "Hong Kong" at bounding box center [79, 96] width 7 height 7
checkbox input "true"
click at [79, 193] on input "Also change product prices directly What does this mean?" at bounding box center [79, 194] width 7 height 7
checkbox input "false"
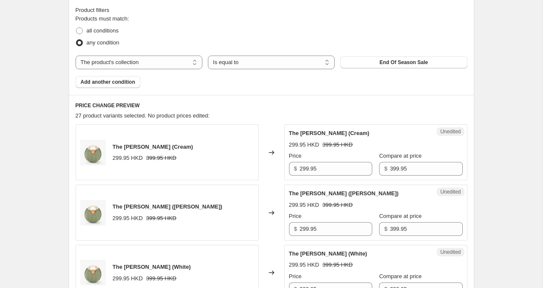
scroll to position [317, 0]
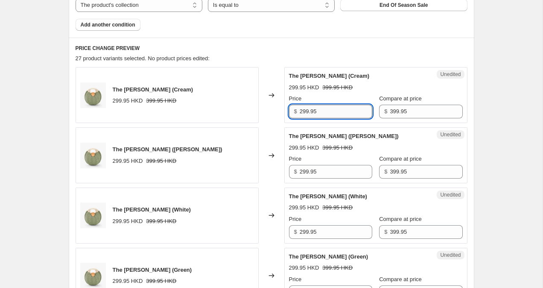
click at [307, 110] on input "299.95" at bounding box center [336, 112] width 73 height 14
type input "249.95"
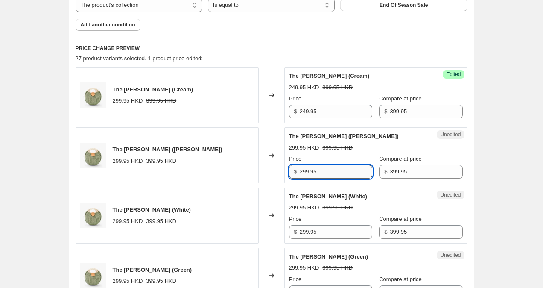
click at [306, 173] on input "299.95" at bounding box center [336, 172] width 73 height 14
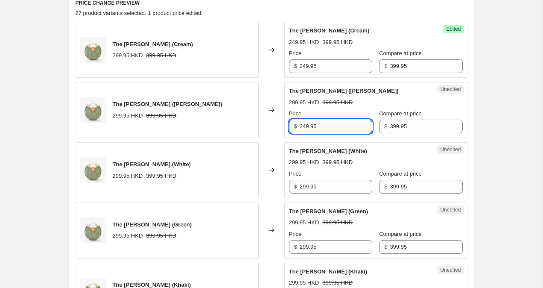
scroll to position [362, 0]
type input "249.95"
click at [307, 187] on input "299.95" at bounding box center [336, 186] width 73 height 14
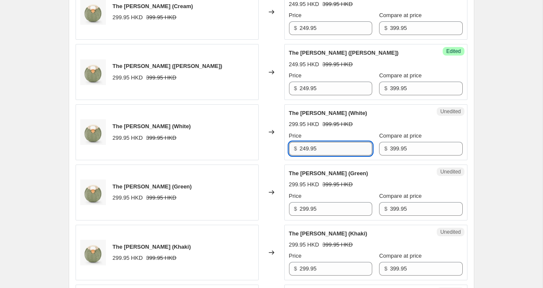
scroll to position [403, 0]
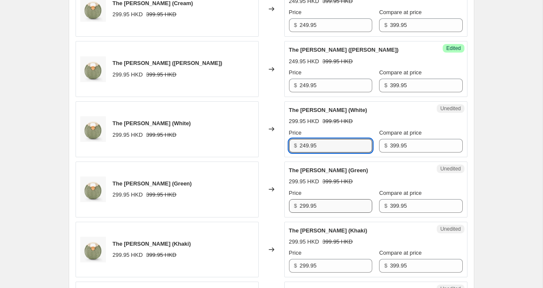
type input "249.95"
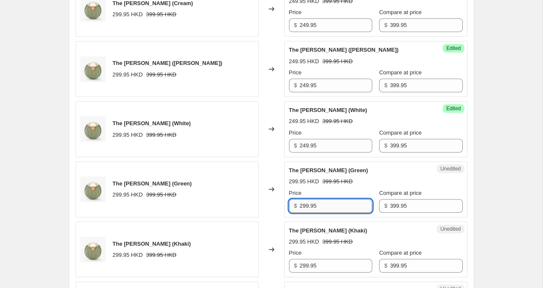
click at [308, 205] on input "299.95" at bounding box center [336, 206] width 73 height 14
type input "249.95"
click at [308, 267] on input "299.95" at bounding box center [336, 266] width 73 height 14
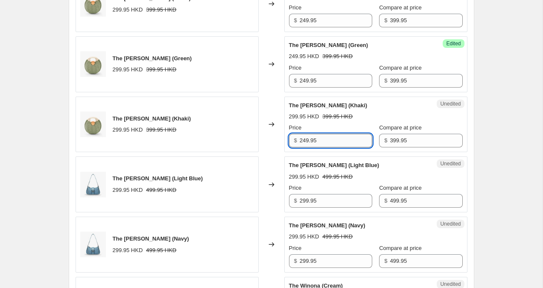
scroll to position [564, 0]
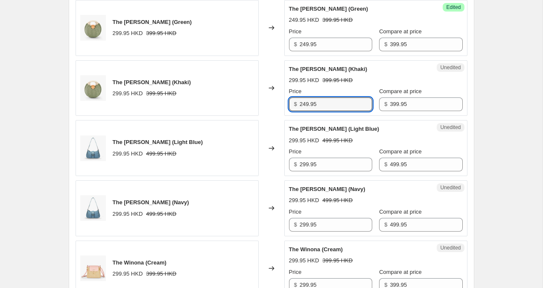
type input "249.95"
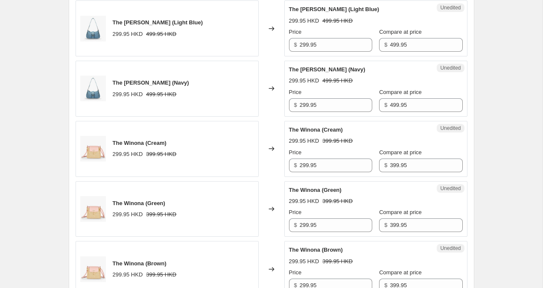
scroll to position [697, 0]
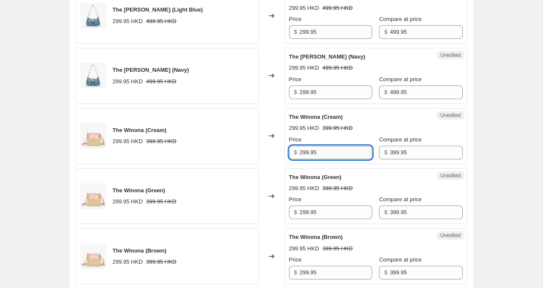
click at [306, 152] on input "299.95" at bounding box center [336, 153] width 73 height 14
type input "249.95"
click at [308, 213] on input "299.95" at bounding box center [336, 212] width 73 height 14
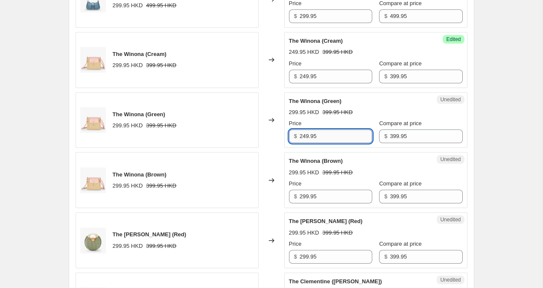
scroll to position [775, 0]
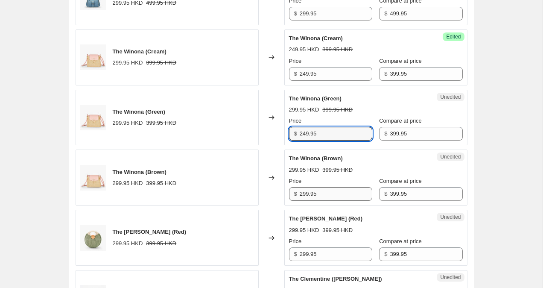
type input "249.95"
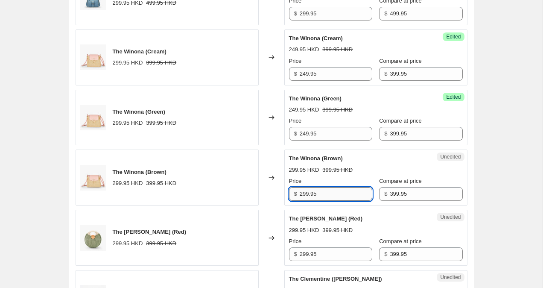
click at [306, 196] on input "299.95" at bounding box center [336, 194] width 73 height 14
type input "249.95"
click at [516, 152] on div "Create new price change job. This page is ready Create new price change job Dra…" at bounding box center [271, 207] width 543 height 1965
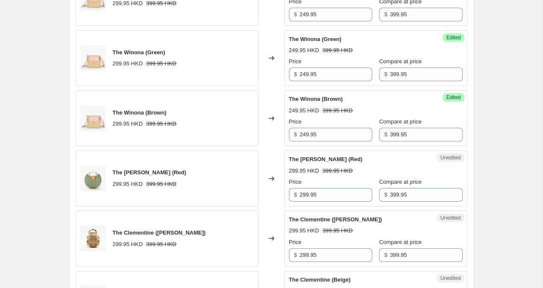
scroll to position [918, 0]
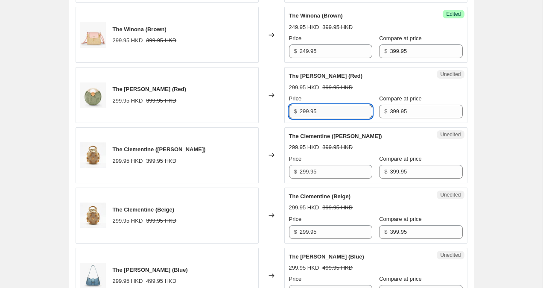
click at [306, 109] on input "299.95" at bounding box center [336, 112] width 73 height 14
type input "249.95"
click at [307, 170] on input "299.95" at bounding box center [336, 172] width 73 height 14
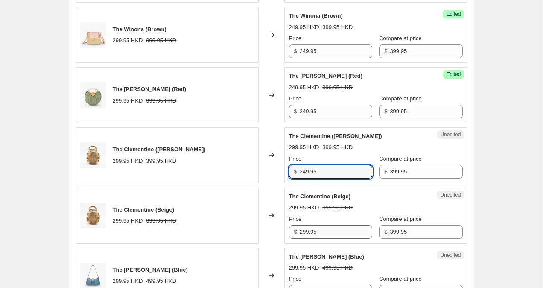
type input "249.95"
click at [306, 234] on input "299.95" at bounding box center [336, 232] width 73 height 14
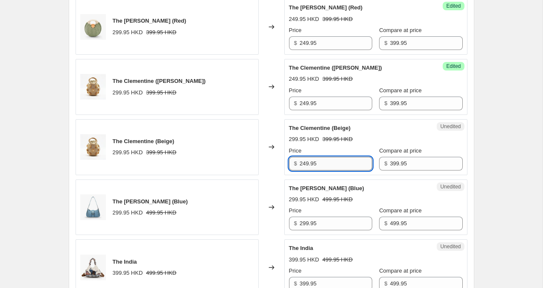
scroll to position [995, 0]
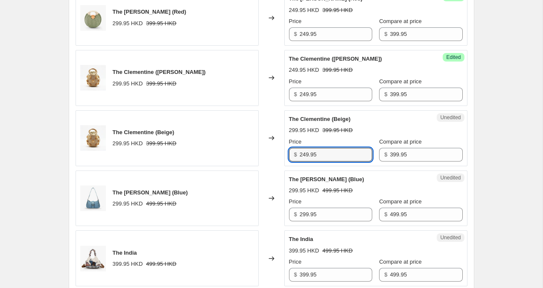
type input "249.95"
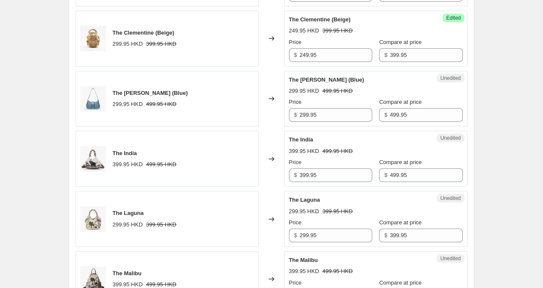
scroll to position [1115, 0]
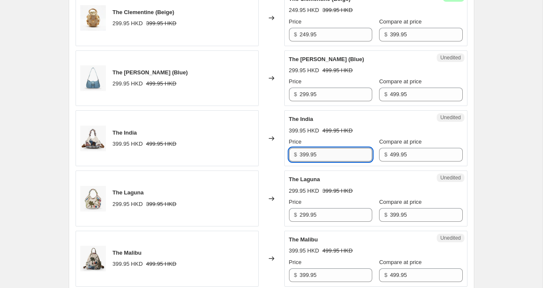
click at [302, 155] on input "399.95" at bounding box center [336, 155] width 73 height 14
type input "299.95"
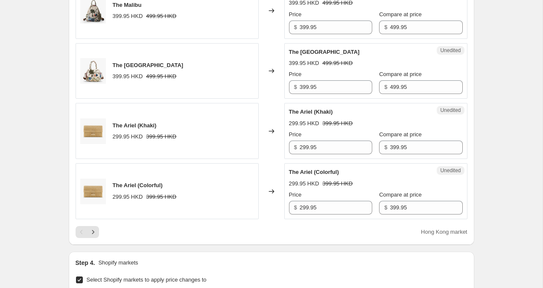
scroll to position [1392, 0]
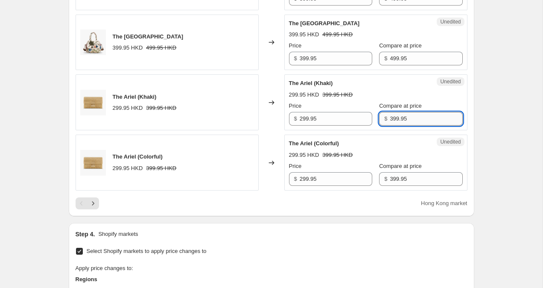
click at [390, 119] on input "399.95" at bounding box center [426, 119] width 73 height 14
type input "299.95"
click at [390, 178] on input "399.95" at bounding box center [426, 179] width 73 height 14
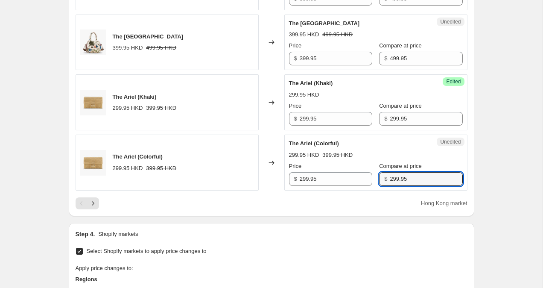
type input "299.95"
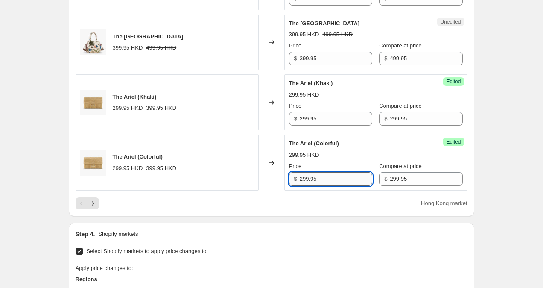
click at [304, 180] on input "299.95" at bounding box center [336, 179] width 73 height 14
type input "199.95"
click at [303, 119] on input "299.95" at bounding box center [336, 119] width 73 height 14
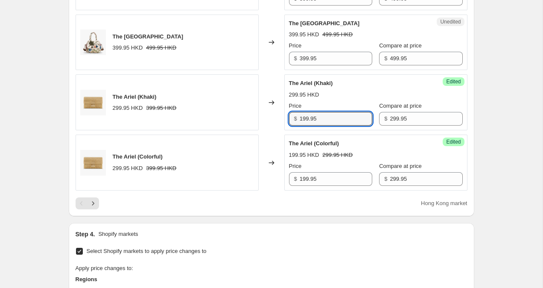
type input "199.95"
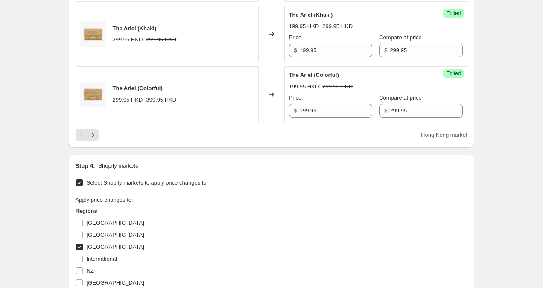
scroll to position [1467, 0]
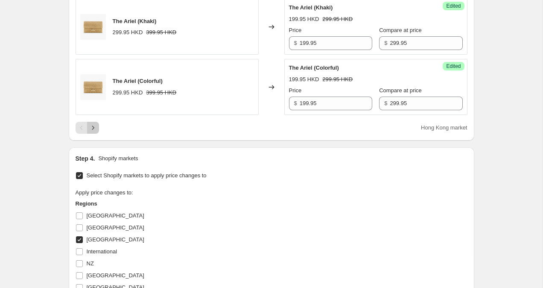
click at [97, 126] on icon "Next" at bounding box center [93, 127] width 9 height 9
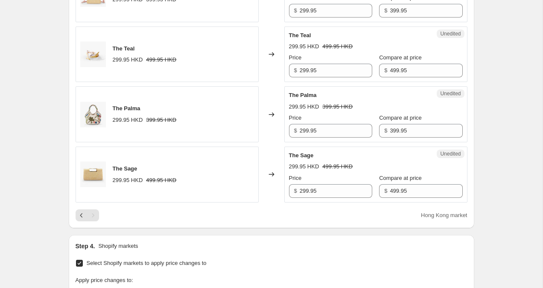
scroll to position [545, 0]
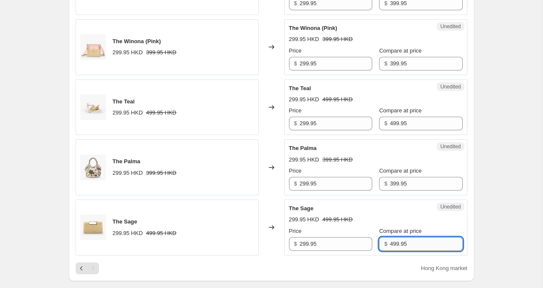
click at [390, 243] on input "499.95" at bounding box center [426, 244] width 73 height 14
type input "399.95"
click at [308, 245] on input "299.95" at bounding box center [336, 244] width 73 height 14
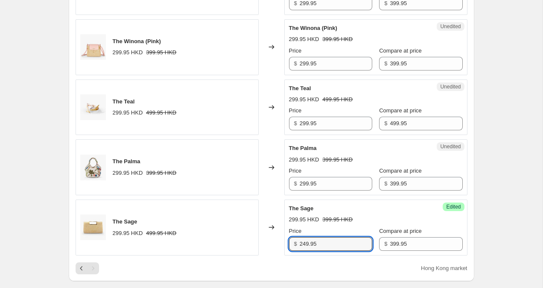
type input "249.95"
click at [531, 151] on div "Create new price change job. This page is ready Create new price change job Dra…" at bounding box center [271, 46] width 543 height 1183
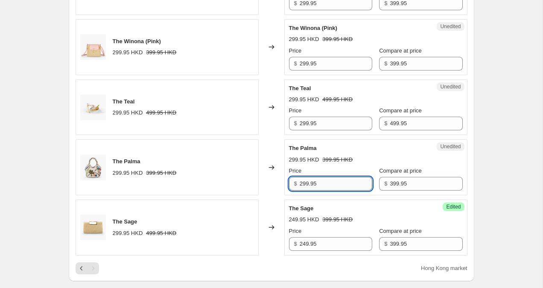
click at [306, 181] on input "299.95" at bounding box center [336, 184] width 73 height 14
type input "249.95"
click at [491, 126] on div "Create new price change job. This page is ready Create new price change job Dra…" at bounding box center [271, 46] width 543 height 1183
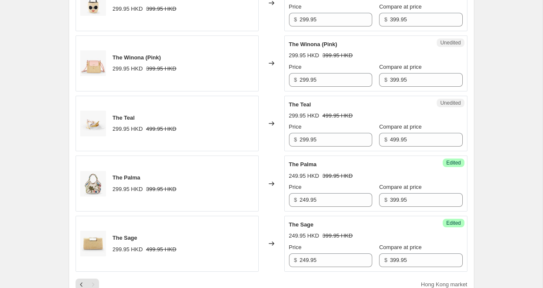
scroll to position [521, 0]
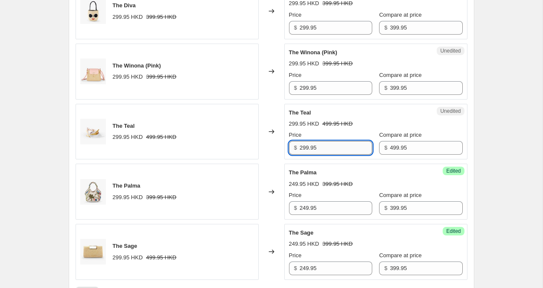
click at [307, 149] on input "299.95" at bounding box center [336, 148] width 73 height 14
type input "249.95"
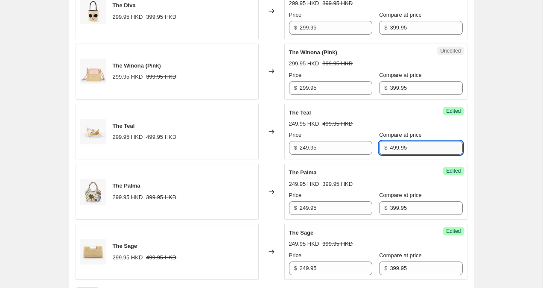
click at [390, 146] on input "499.95" at bounding box center [426, 148] width 73 height 14
type input "399.95"
click at [492, 127] on div "Create new price change job. This page is ready Create new price change job Dra…" at bounding box center [271, 70] width 543 height 1183
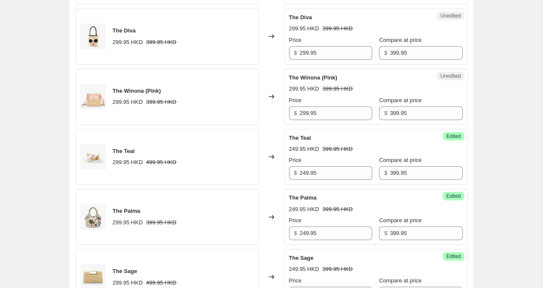
scroll to position [495, 0]
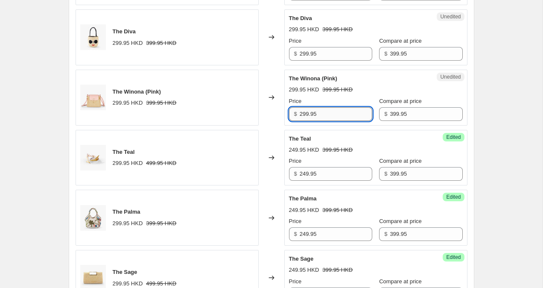
click at [308, 114] on input "299.95" at bounding box center [336, 114] width 73 height 14
type input "249.95"
click at [520, 67] on div "Create new price change job. This page is ready Create new price change job Dra…" at bounding box center [271, 96] width 543 height 1183
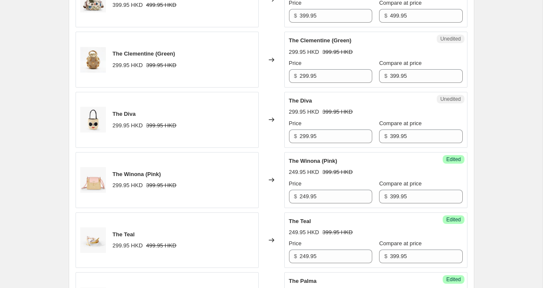
scroll to position [410, 0]
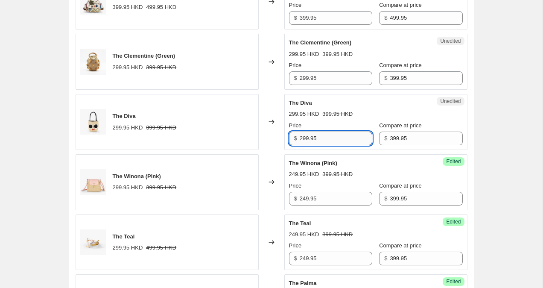
click at [306, 138] on input "299.95" at bounding box center [336, 139] width 73 height 14
type input "249.95"
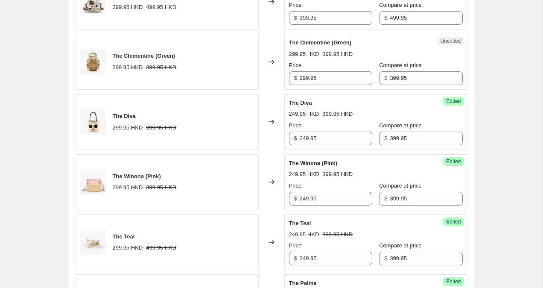
click at [515, 103] on div "Create new price change job. This page is ready Create new price change job Dra…" at bounding box center [271, 181] width 543 height 1183
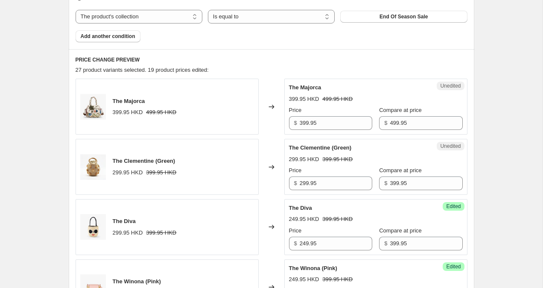
scroll to position [305, 0]
click at [305, 123] on input "399.95" at bounding box center [336, 123] width 73 height 14
type input "299.95"
click at [493, 98] on div "Create new price change job. This page is ready Create new price change job Dra…" at bounding box center [271, 286] width 543 height 1183
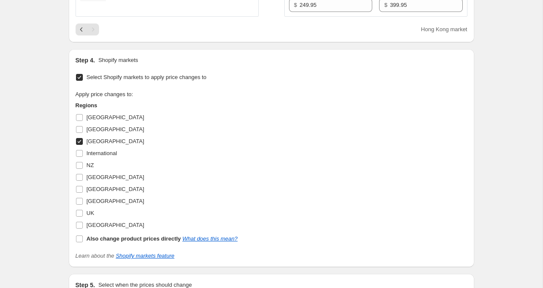
scroll to position [895, 0]
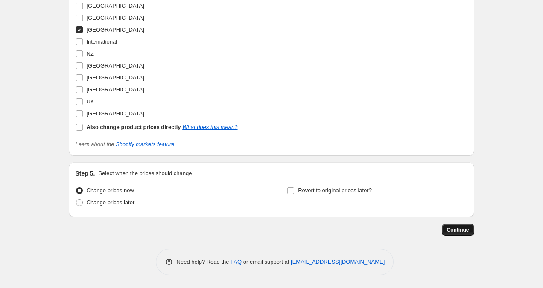
click at [466, 232] on span "Continue" at bounding box center [458, 229] width 22 height 7
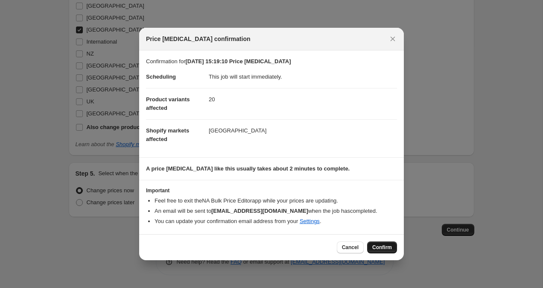
click at [388, 250] on span "Confirm" at bounding box center [382, 247] width 20 height 7
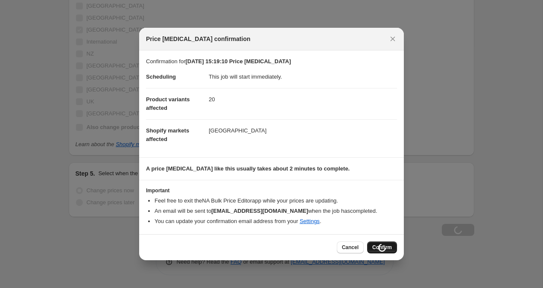
scroll to position [924, 0]
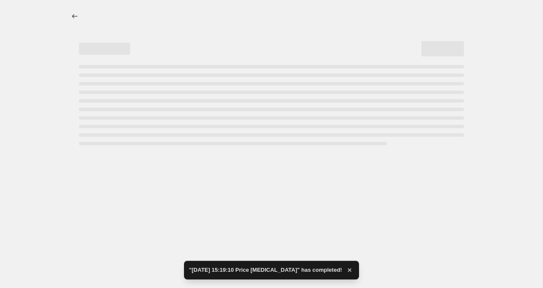
select select "collection"
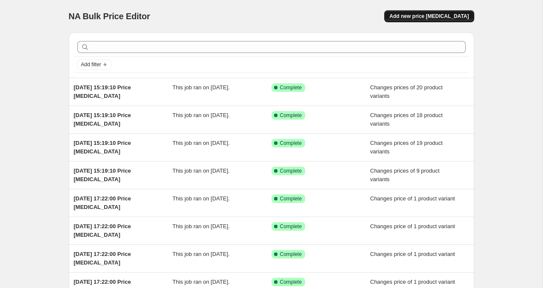
click at [418, 18] on span "Add new price [MEDICAL_DATA]" at bounding box center [429, 16] width 79 height 7
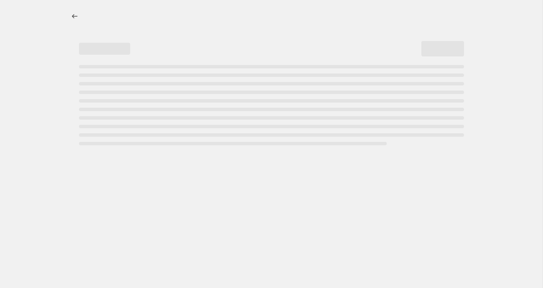
select select "percentage"
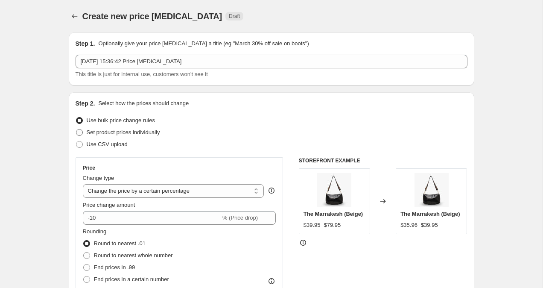
click at [79, 133] on span at bounding box center [79, 132] width 7 height 7
click at [76, 129] on input "Set product prices individually" at bounding box center [76, 129] width 0 height 0
radio input "true"
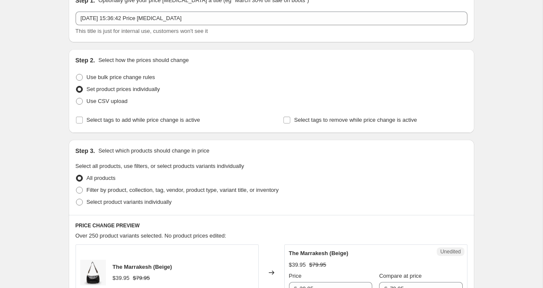
scroll to position [47, 0]
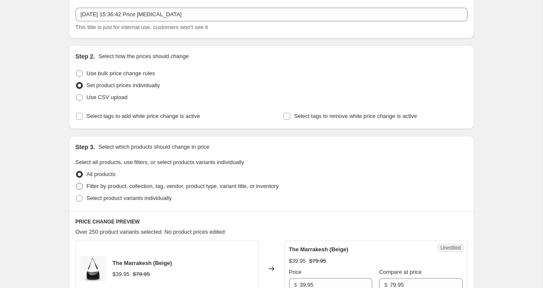
click at [80, 185] on span at bounding box center [79, 186] width 7 height 7
click at [76, 183] on input "Filter by product, collection, tag, vendor, product type, variant title, or inv…" at bounding box center [76, 183] width 0 height 0
radio input "true"
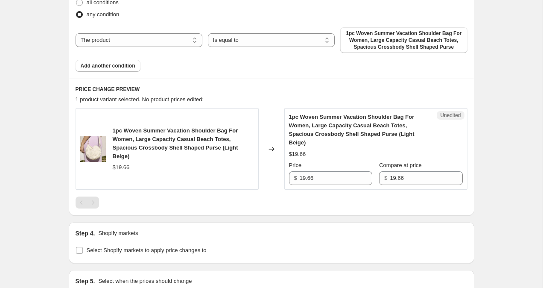
scroll to position [282, 0]
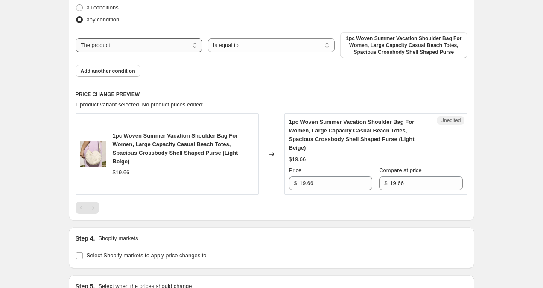
click at [148, 46] on select "The product The product's collection The product's tag The product's vendor The…" at bounding box center [139, 45] width 127 height 14
select select "collection"
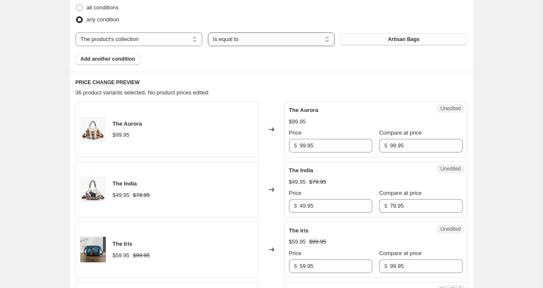
click at [278, 38] on select "Is equal to Is not equal to" at bounding box center [271, 39] width 127 height 14
click at [408, 41] on span "Artisan Bags" at bounding box center [404, 39] width 32 height 7
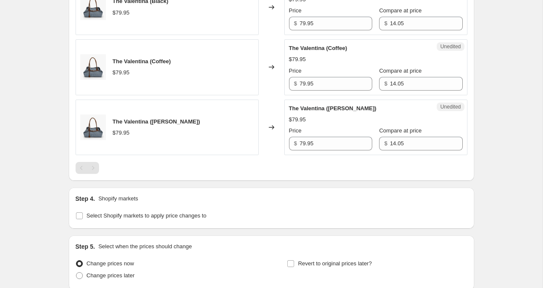
scroll to position [1380, 0]
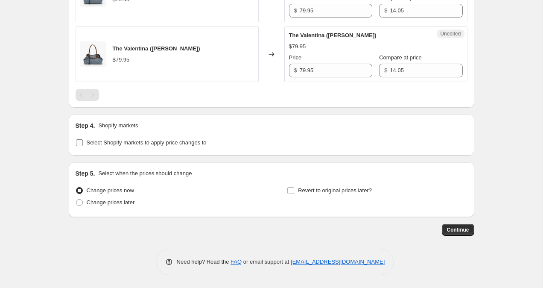
click at [79, 144] on input "Select Shopify markets to apply price changes to" at bounding box center [79, 142] width 7 height 7
checkbox input "true"
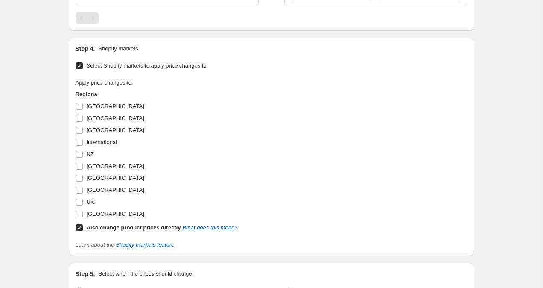
scroll to position [1463, 0]
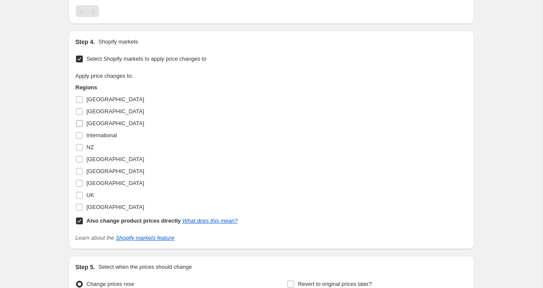
click at [80, 120] on input "Hong Kong" at bounding box center [79, 123] width 7 height 7
checkbox input "true"
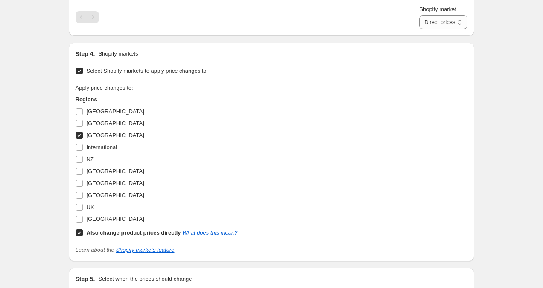
click at [83, 235] on label "Also change product prices directly What does this mean?" at bounding box center [157, 233] width 162 height 12
click at [83, 235] on input "Also change product prices directly What does this mean?" at bounding box center [79, 232] width 7 height 7
checkbox input "false"
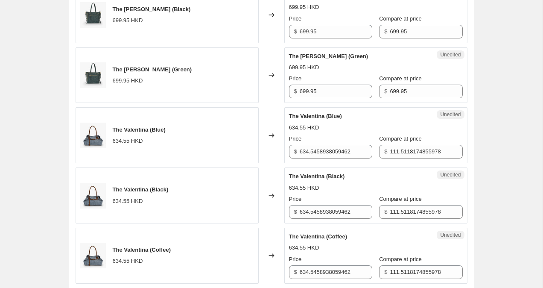
scroll to position [1099, 0]
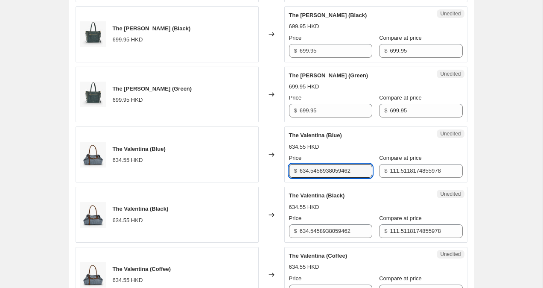
drag, startPoint x: 358, startPoint y: 170, endPoint x: 282, endPoint y: 168, distance: 76.5
click at [282, 168] on div "The Valentina (Blue) 634.55 HKD Changed to Unedited The Valentina (Blue) 634.55…" at bounding box center [272, 154] width 392 height 56
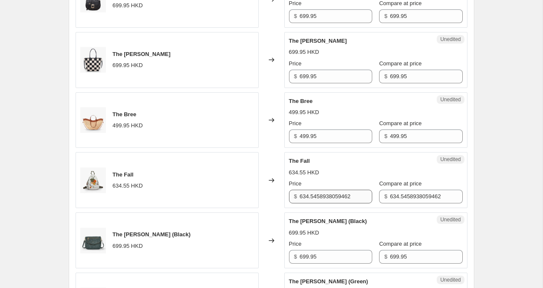
scroll to position [769, 0]
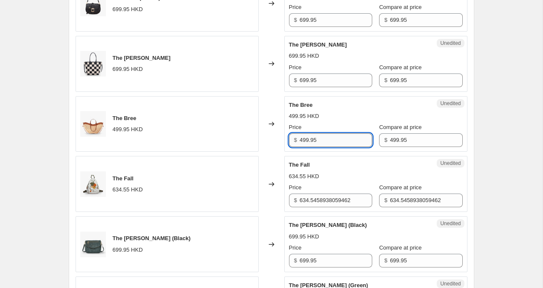
click at [305, 141] on input "499.95" at bounding box center [336, 140] width 73 height 14
type input "599.95"
click at [386, 140] on div "$ 499.95" at bounding box center [420, 140] width 83 height 14
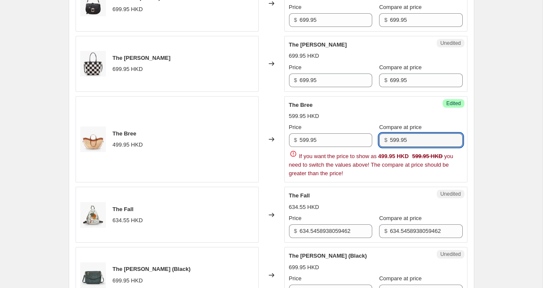
type input "599.95"
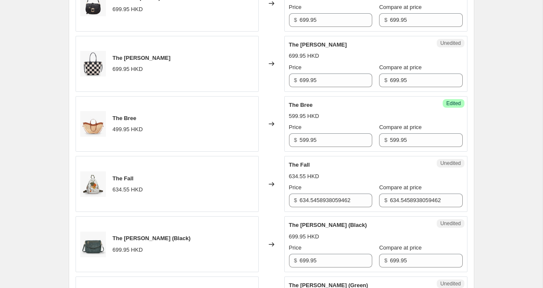
click at [507, 103] on div "Create new price change job. This page is ready Create new price change job Dra…" at bounding box center [271, 153] width 543 height 1845
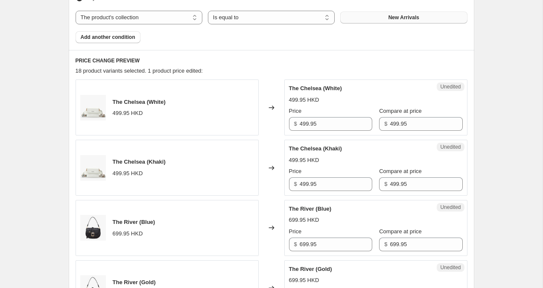
scroll to position [286, 0]
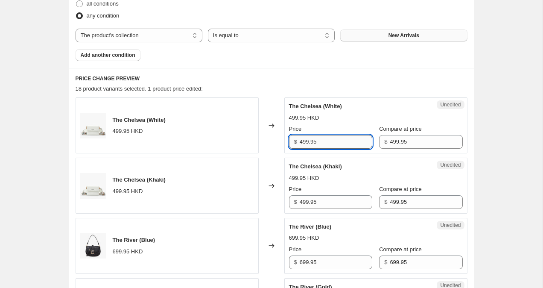
click at [303, 141] on input "499.95" at bounding box center [336, 142] width 73 height 14
type input "599.95"
click at [386, 141] on div "$ 499.95" at bounding box center [420, 142] width 83 height 14
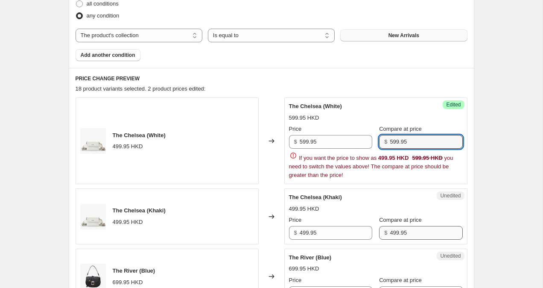
type input "599.95"
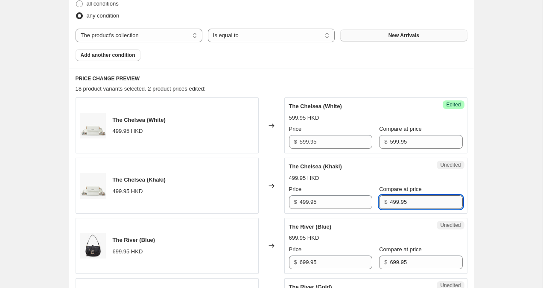
type input "599.95"
click at [303, 200] on input "499.95" at bounding box center [336, 202] width 73 height 14
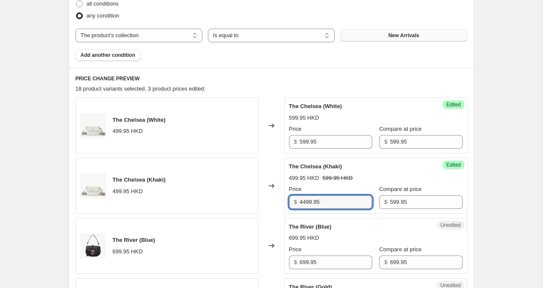
type input "499.95"
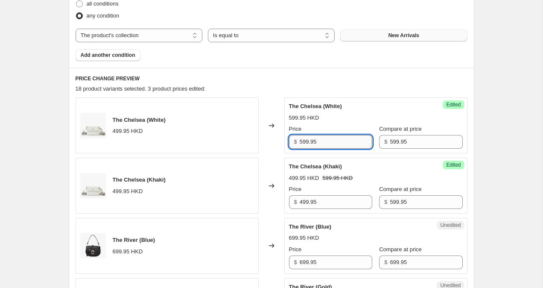
click at [302, 144] on input "599.95" at bounding box center [336, 142] width 73 height 14
type input "499.95"
click at [390, 141] on input "599.95" at bounding box center [426, 142] width 73 height 14
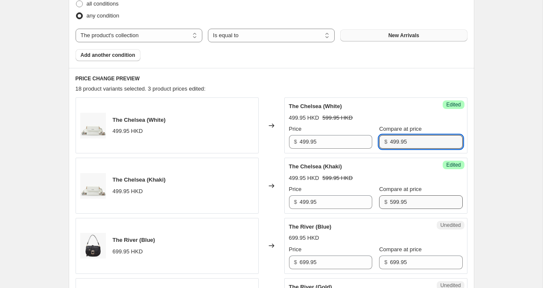
type input "499.95"
click at [390, 202] on input "599.95" at bounding box center [426, 202] width 73 height 14
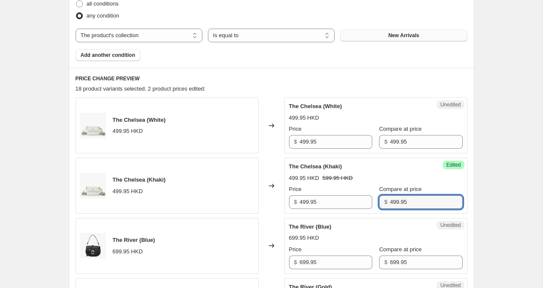
type input "499.95"
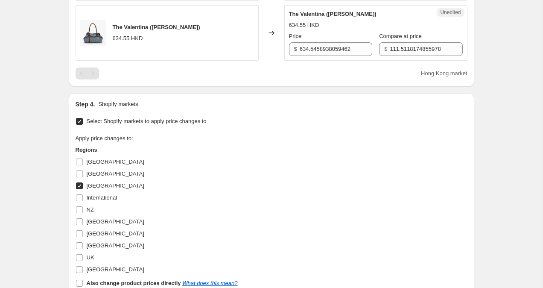
scroll to position [1557, 0]
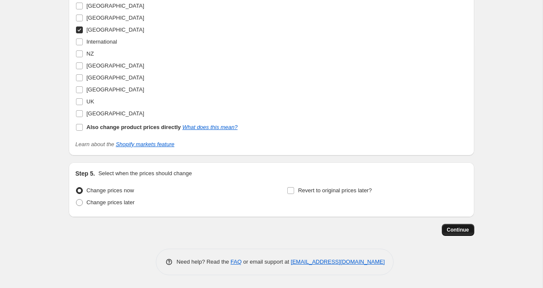
click at [461, 231] on span "Continue" at bounding box center [458, 229] width 22 height 7
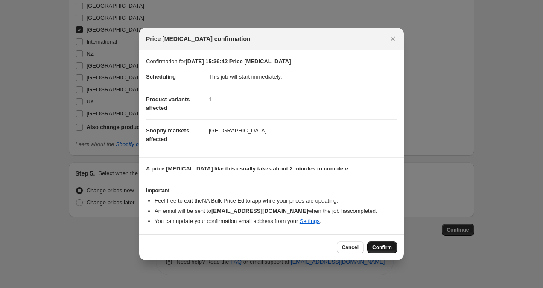
click at [386, 249] on span "Confirm" at bounding box center [382, 247] width 20 height 7
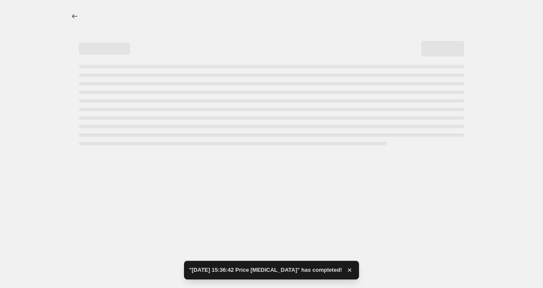
select select "collection"
